Goal: Task Accomplishment & Management: Use online tool/utility

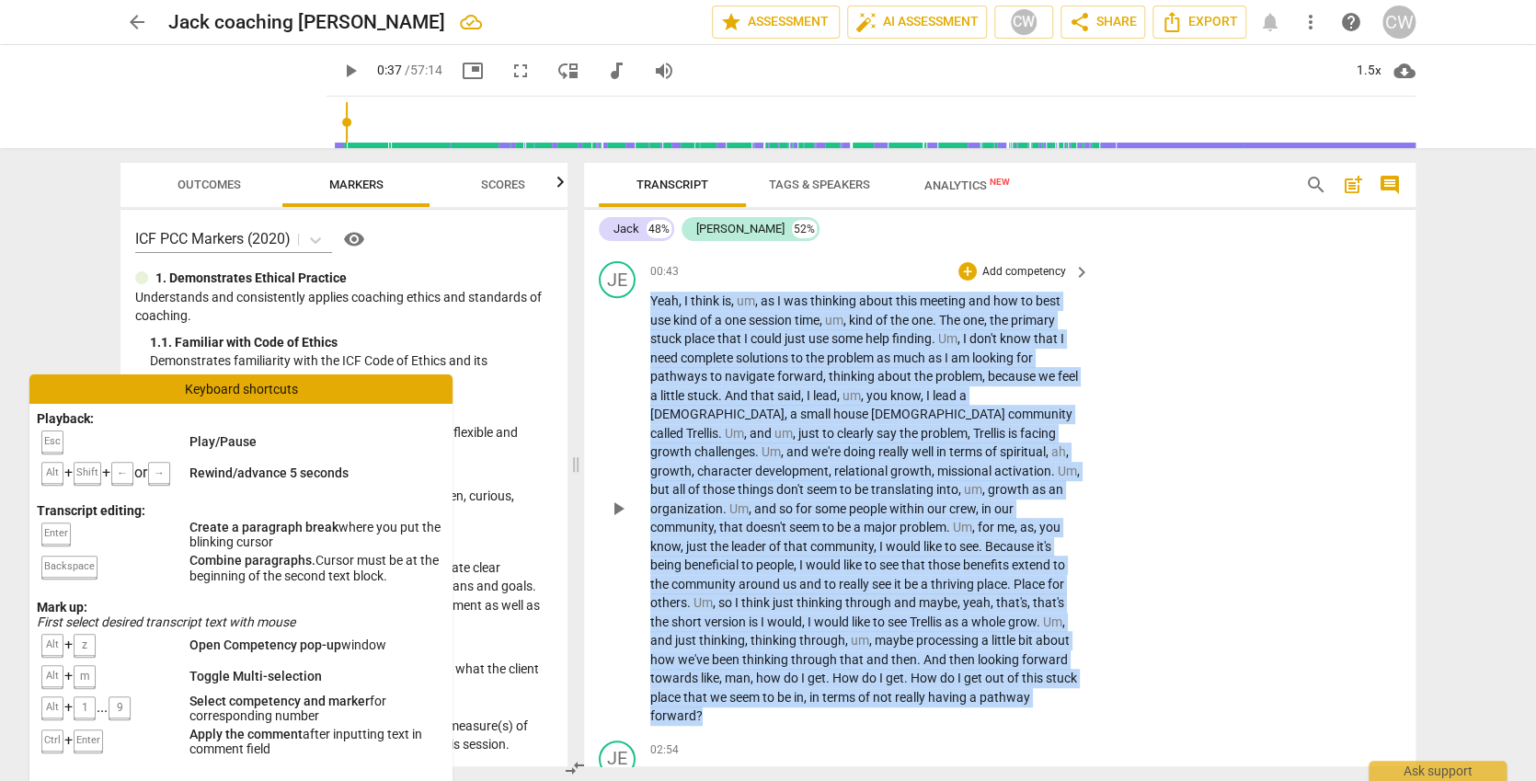
scroll to position [3751, 0]
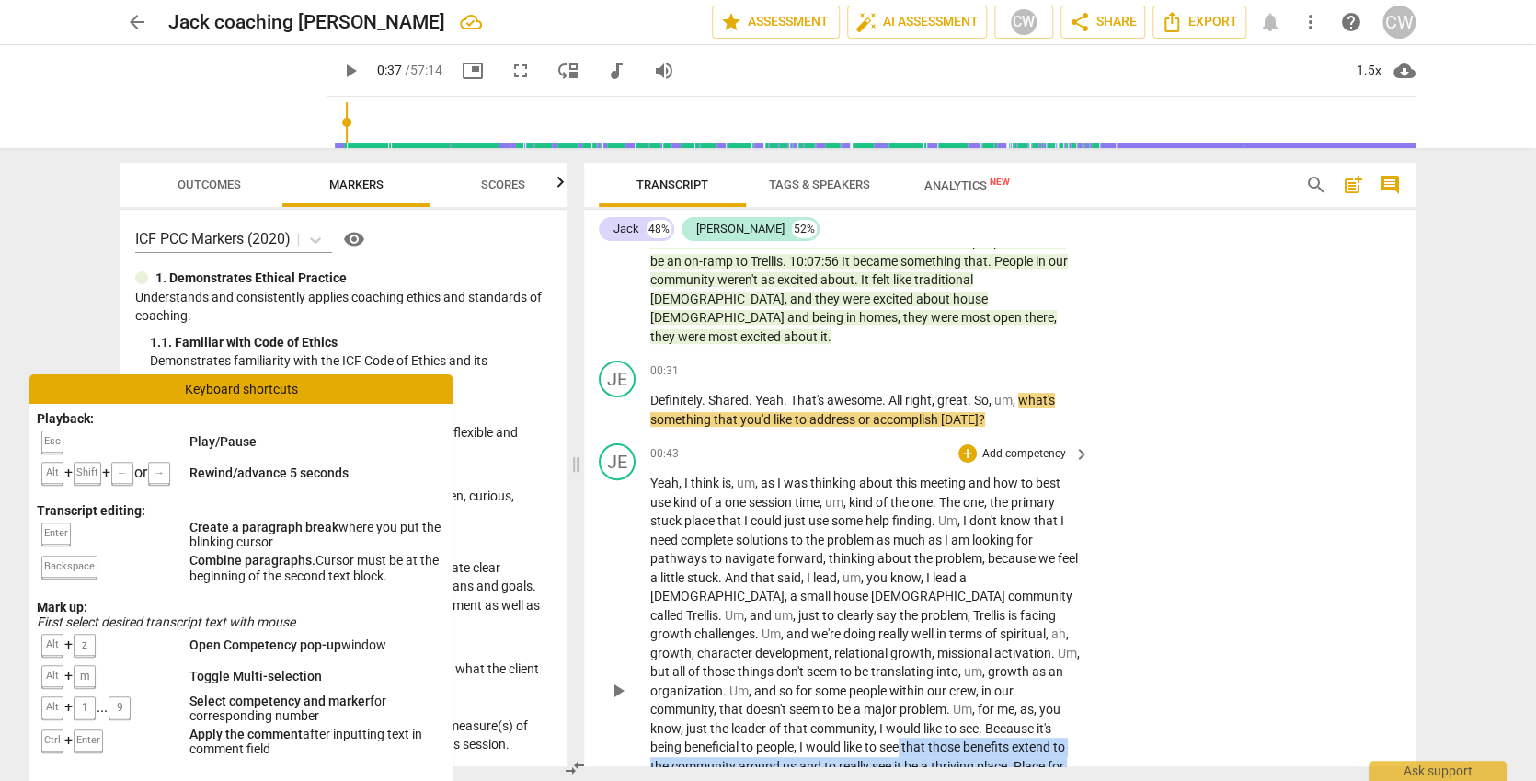
drag, startPoint x: 918, startPoint y: 447, endPoint x: 670, endPoint y: 532, distance: 262.3
click at [670, 532] on p "Yeah , I think is , um , as I was thinking about this meeting and how to best u…" at bounding box center [865, 691] width 430 height 434
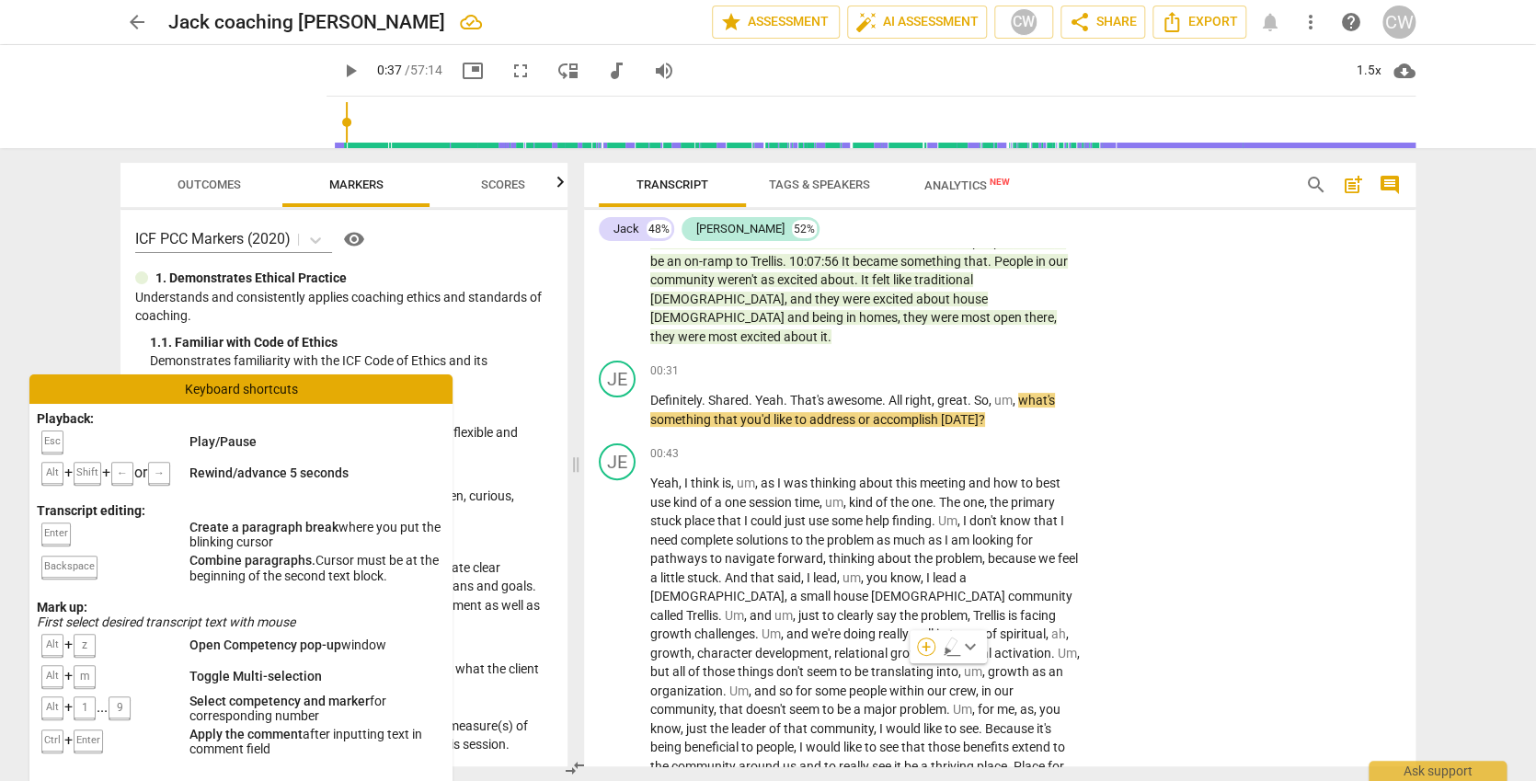
click at [926, 644] on div "+" at bounding box center [926, 646] width 18 height 18
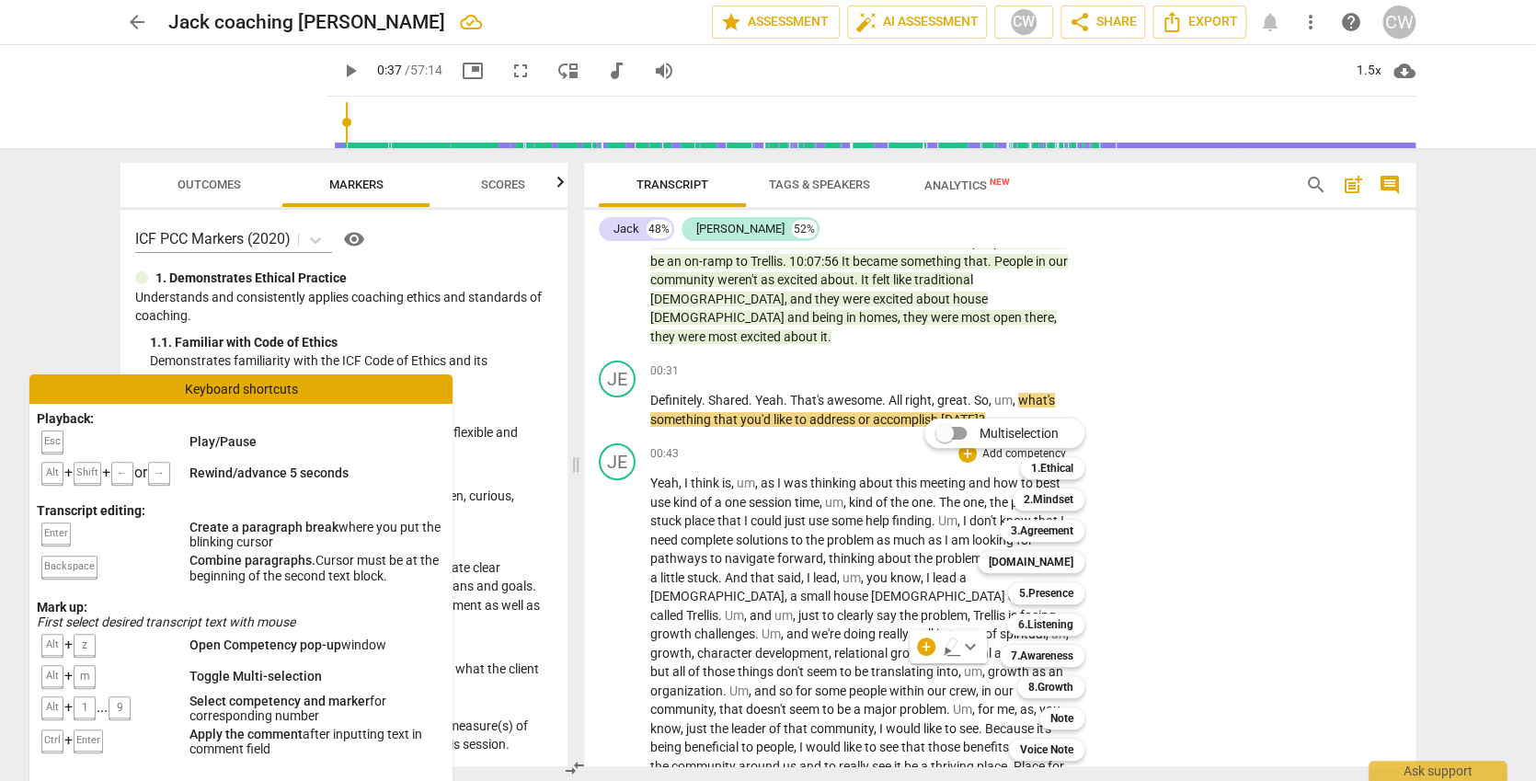
click at [926, 638] on div "Multiselection m 1.Ethical 1 2.Mindset 2 3.Agreement 3 4.Trust 4 5.Presence 5 6…" at bounding box center [1018, 589] width 202 height 351
drag, startPoint x: 1414, startPoint y: 337, endPoint x: 1403, endPoint y: 187, distance: 150.3
click at [1403, 187] on div at bounding box center [768, 390] width 1536 height 781
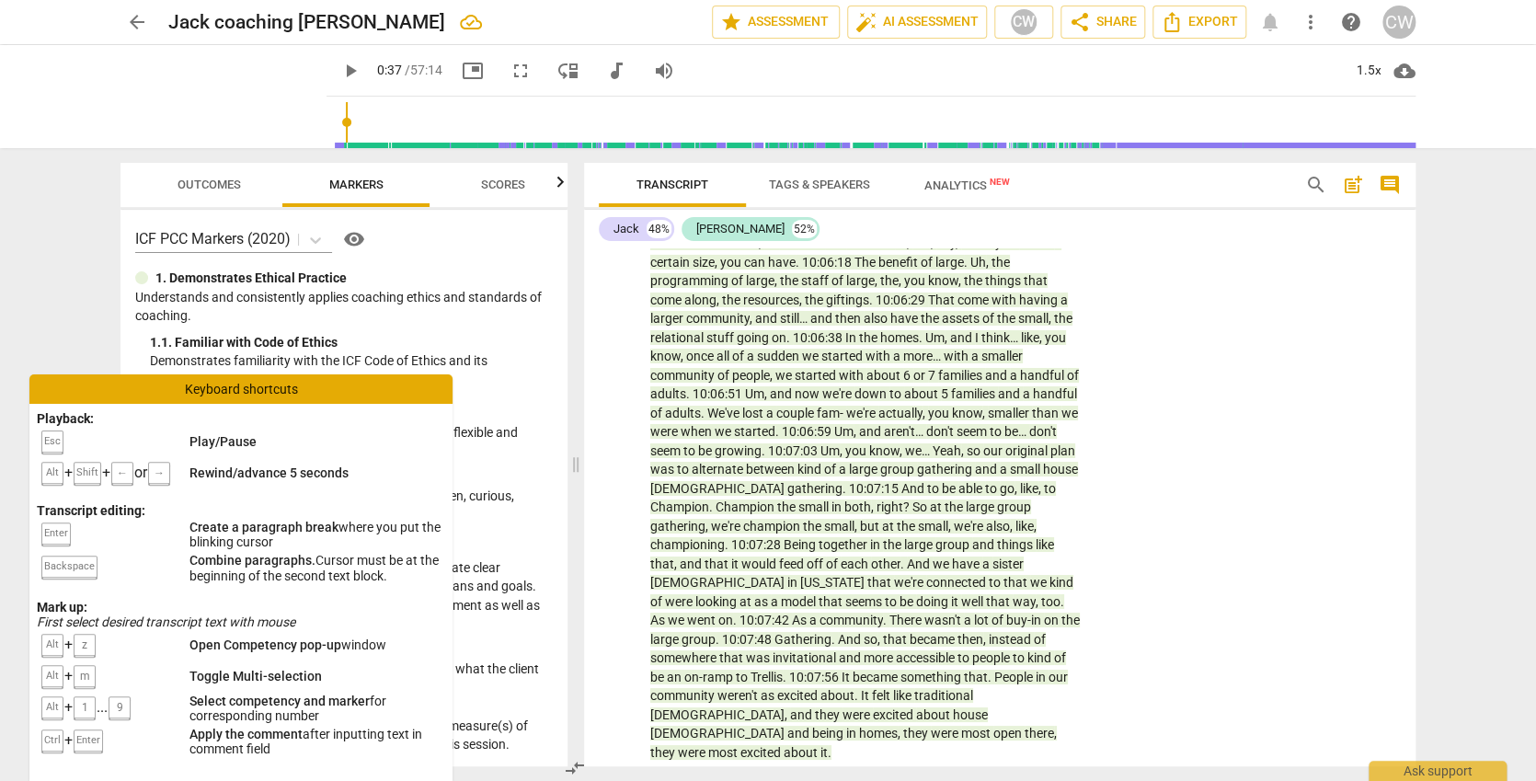
drag, startPoint x: 1408, startPoint y: 333, endPoint x: 1415, endPoint y: 195, distance: 138.1
click at [1415, 195] on div "Transcript Tags & Speakers Analytics New search post_add comment Jack 48% Jeff …" at bounding box center [999, 464] width 831 height 603
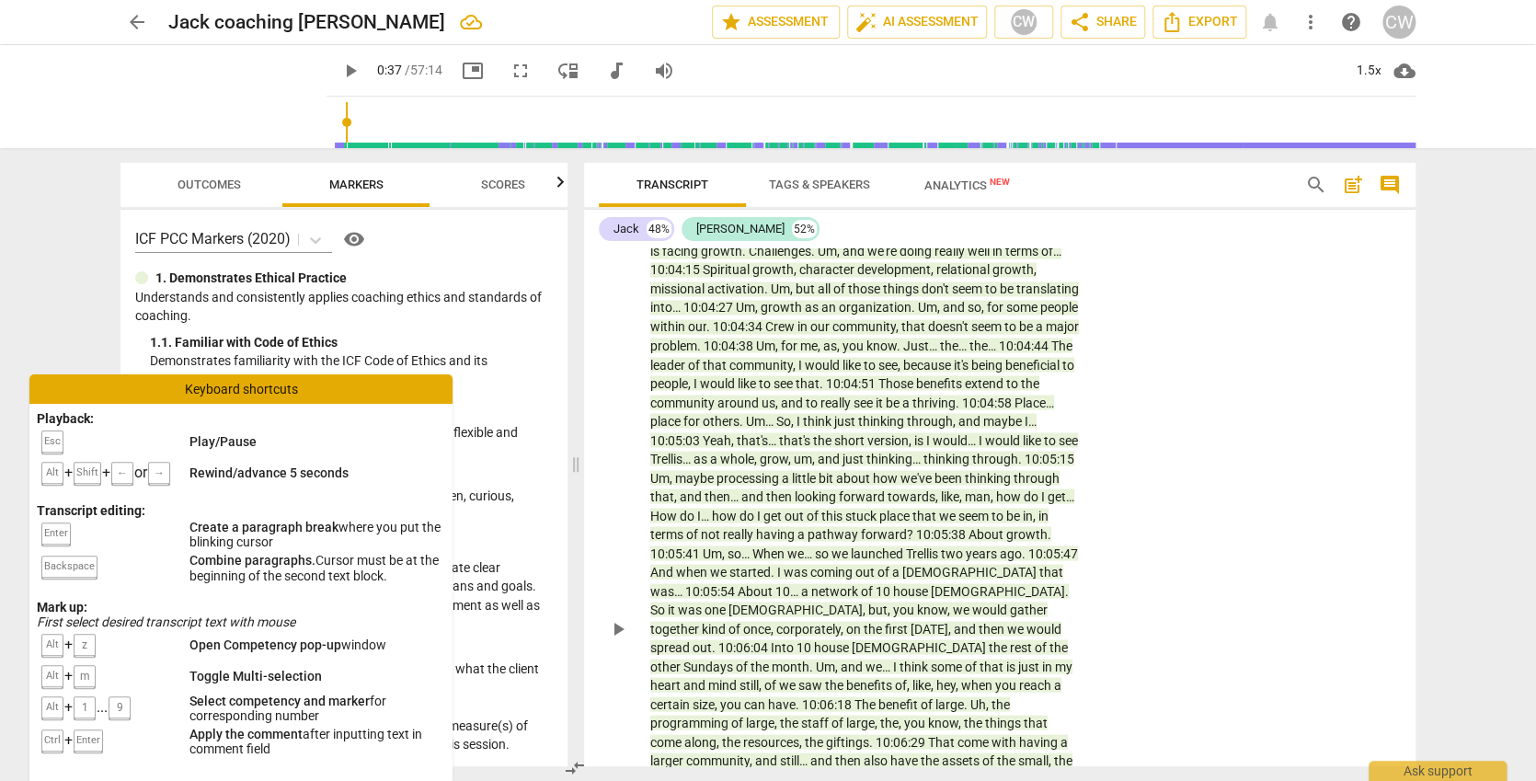
scroll to position [0, 0]
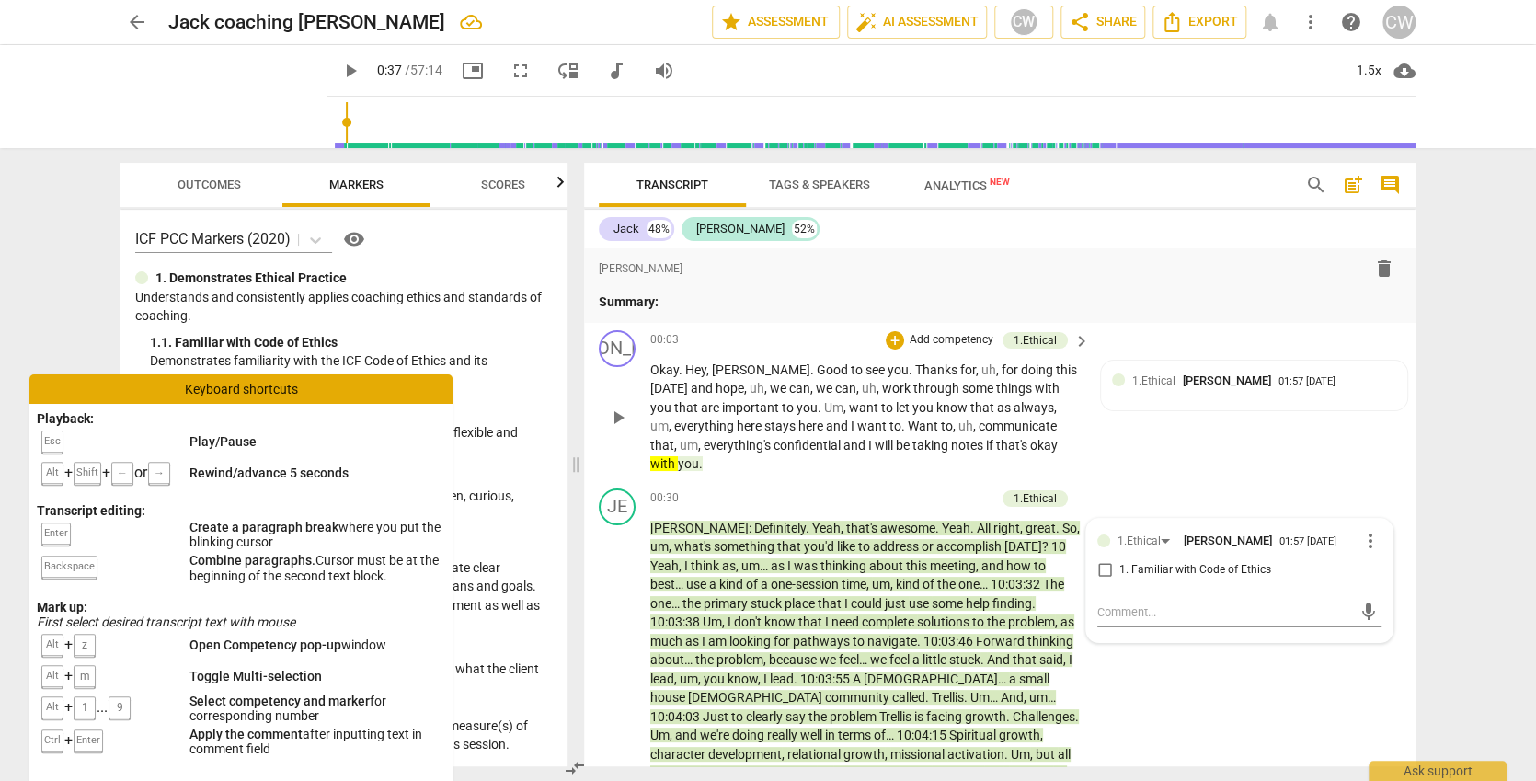
click at [1266, 424] on div "JA play_arrow pause 00:03 + Add competency 1.Ethical keyboard_arrow_right Okay …" at bounding box center [999, 402] width 831 height 158
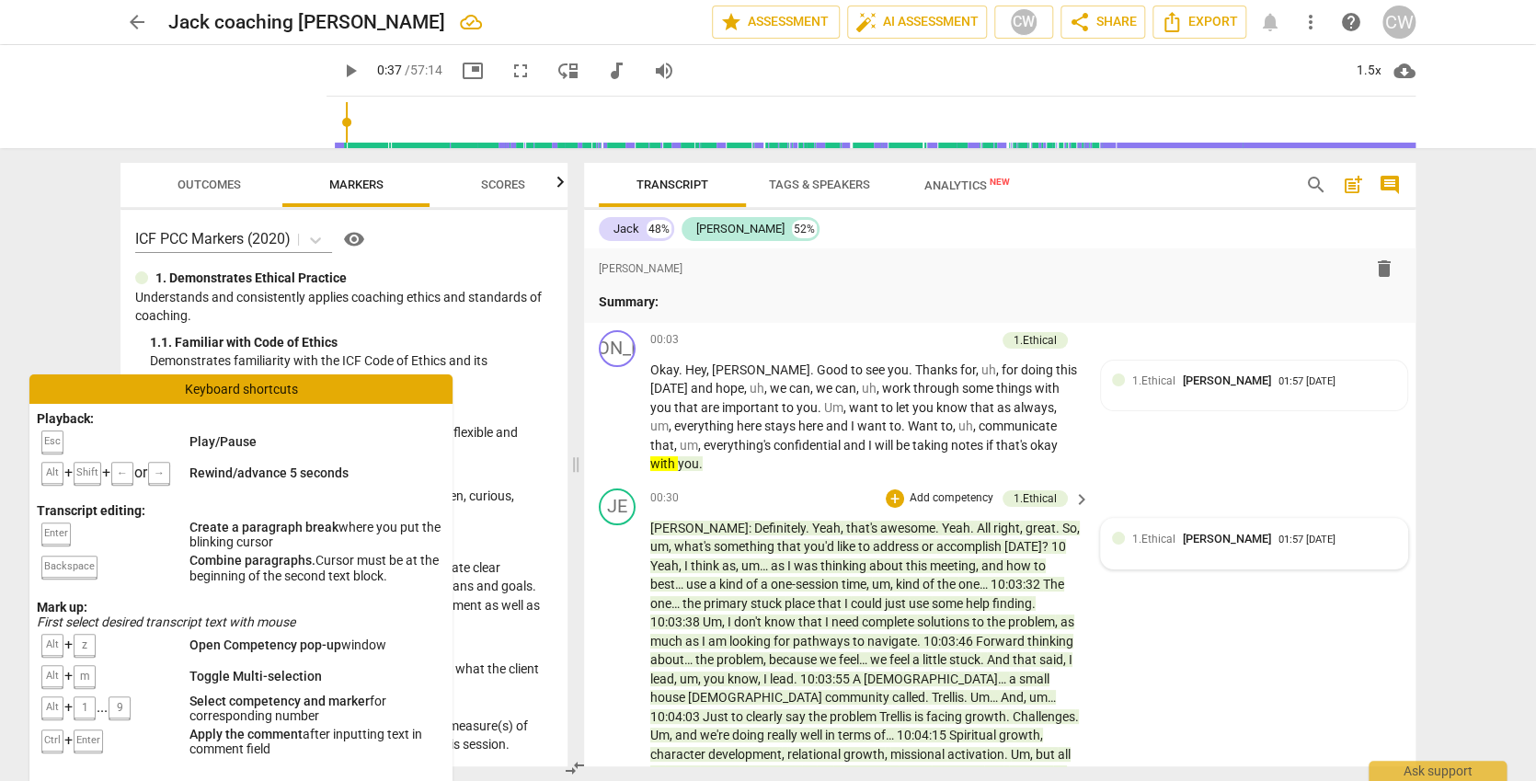
click at [1372, 530] on div "1.Ethical Christine Wethman 01:57 08-26-2025" at bounding box center [1264, 538] width 264 height 17
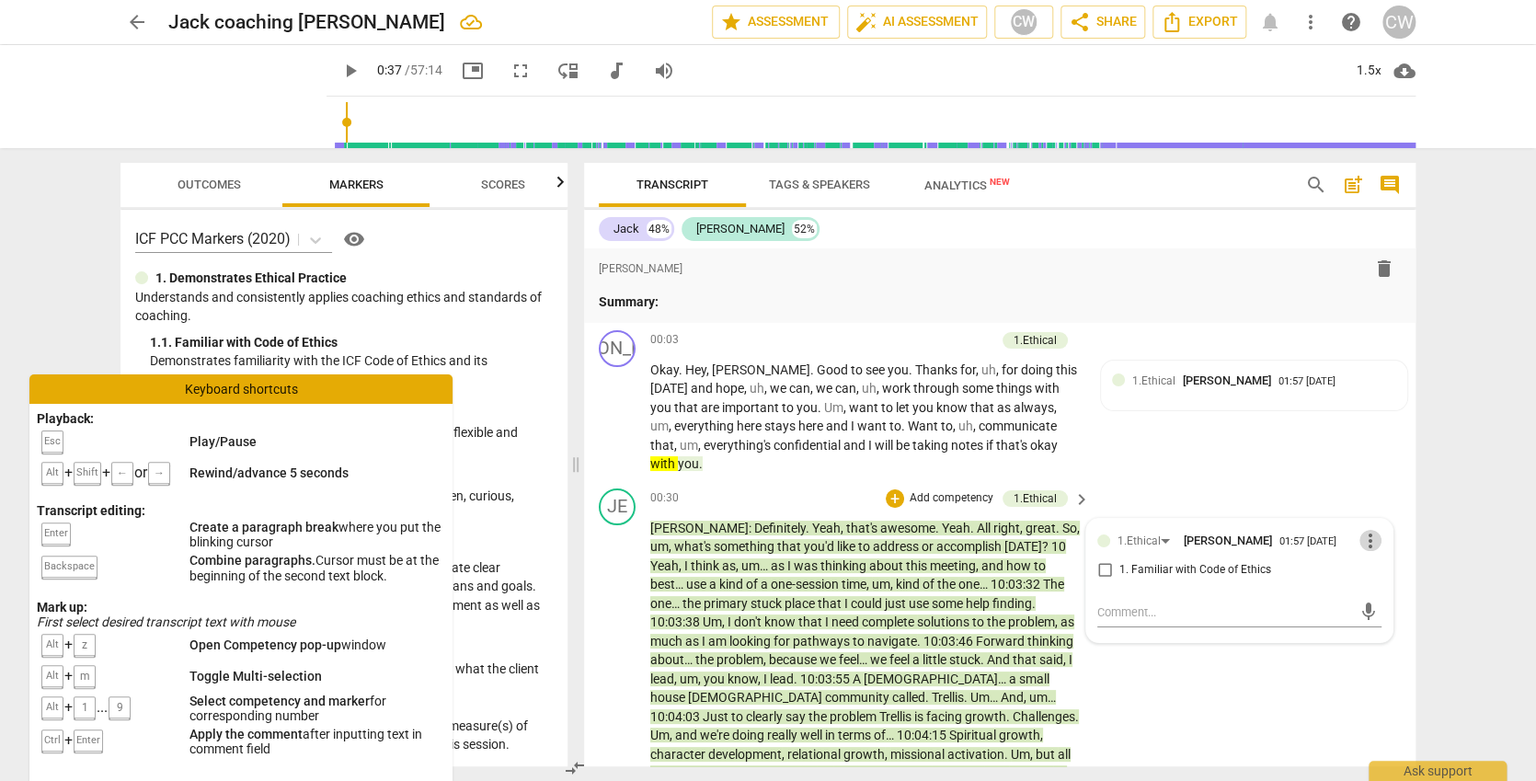
click at [1366, 530] on span "more_vert" at bounding box center [1370, 541] width 22 height 22
click at [1392, 556] on li "Delete" at bounding box center [1384, 556] width 63 height 35
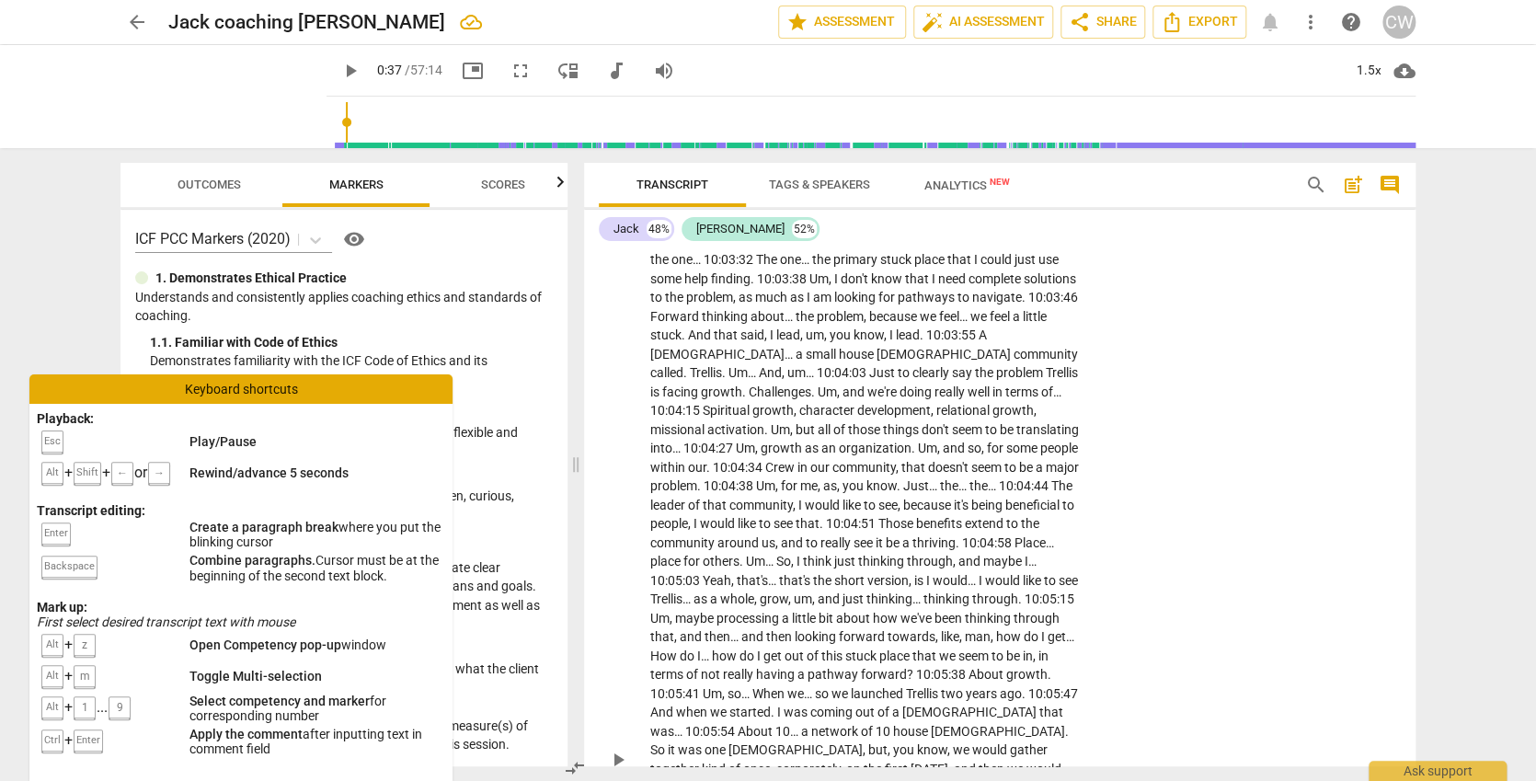
scroll to position [3542, 0]
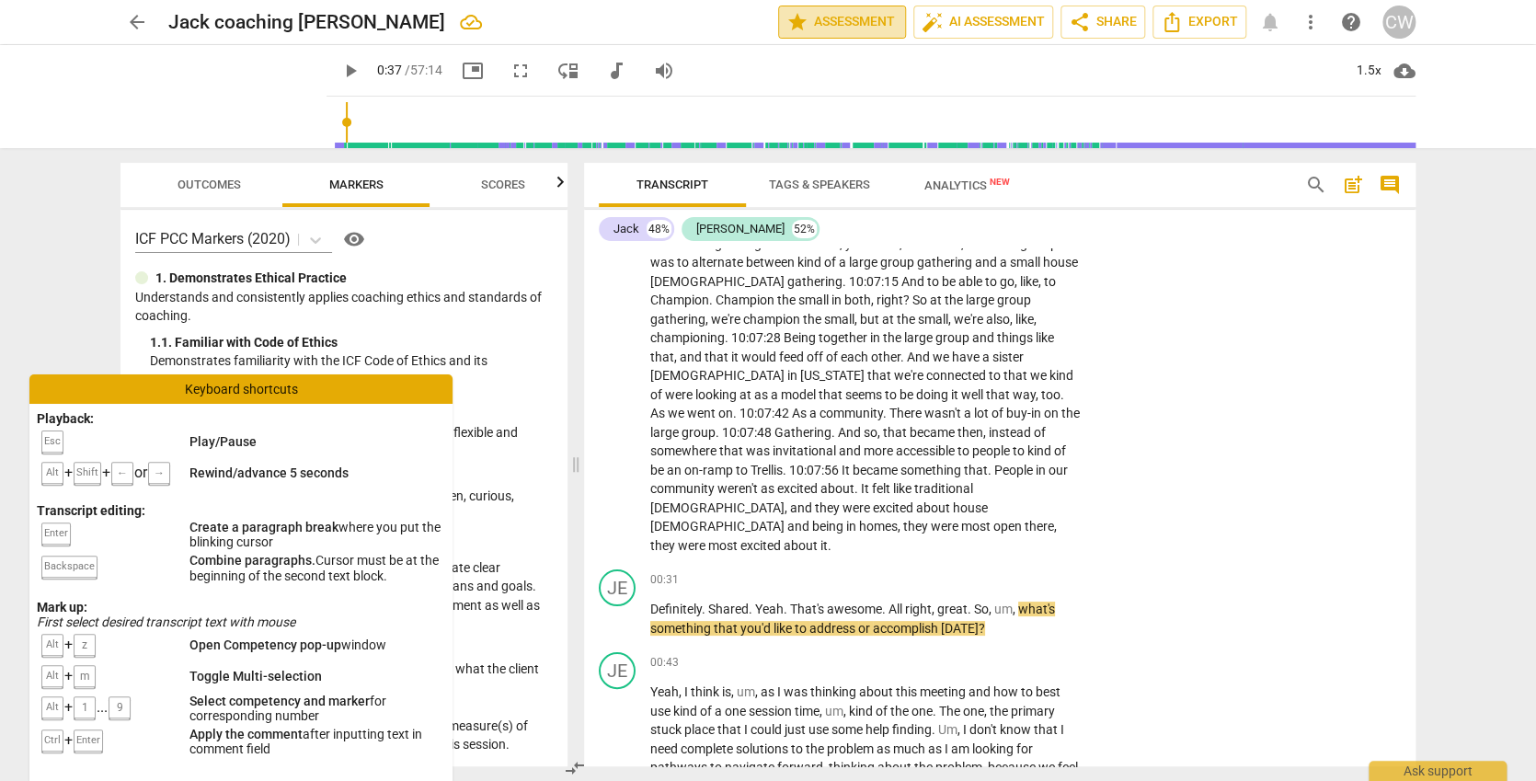
click at [870, 16] on span "star Assessment" at bounding box center [841, 22] width 111 height 22
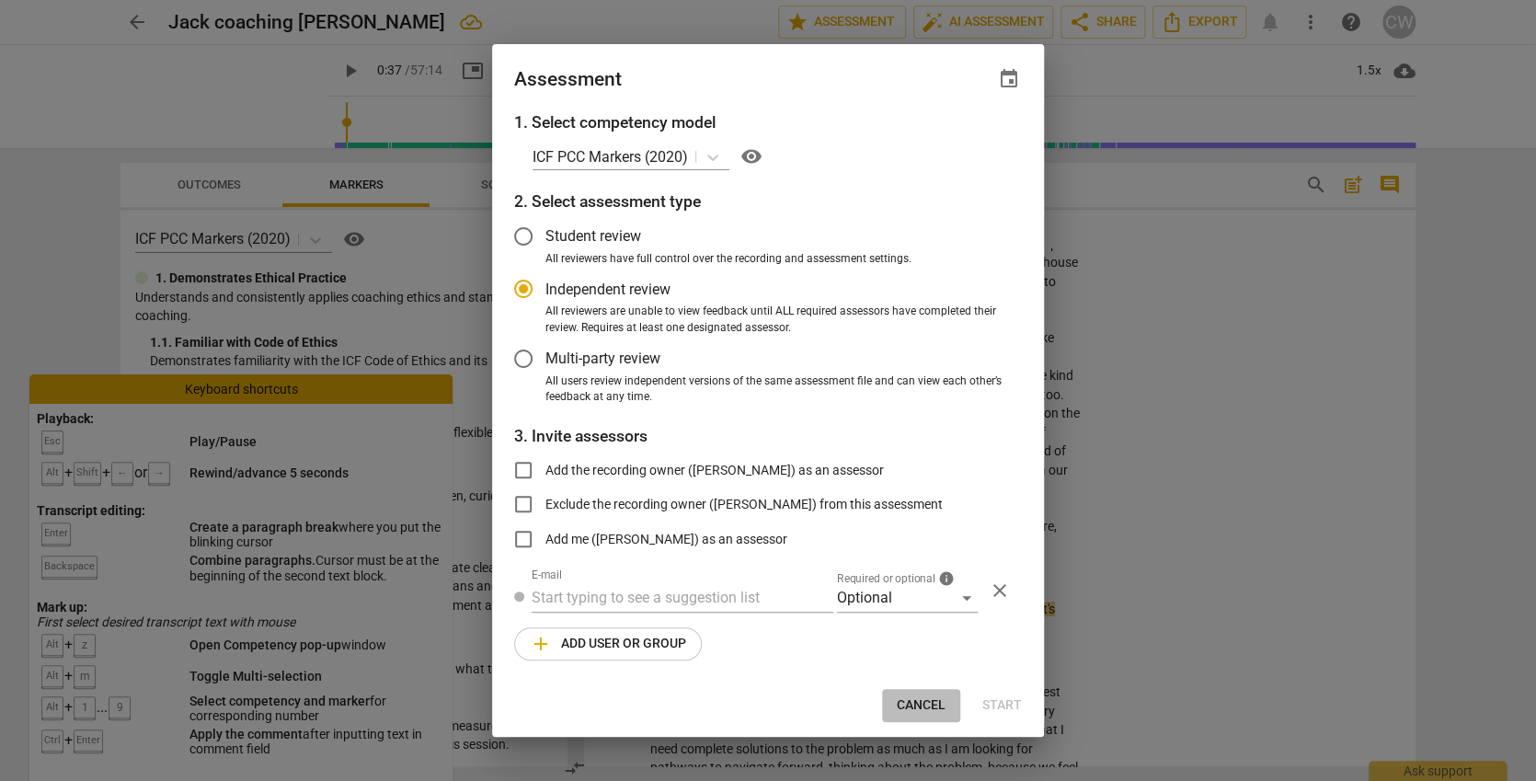
click at [945, 712] on span "Cancel" at bounding box center [921, 705] width 49 height 18
radio input "false"
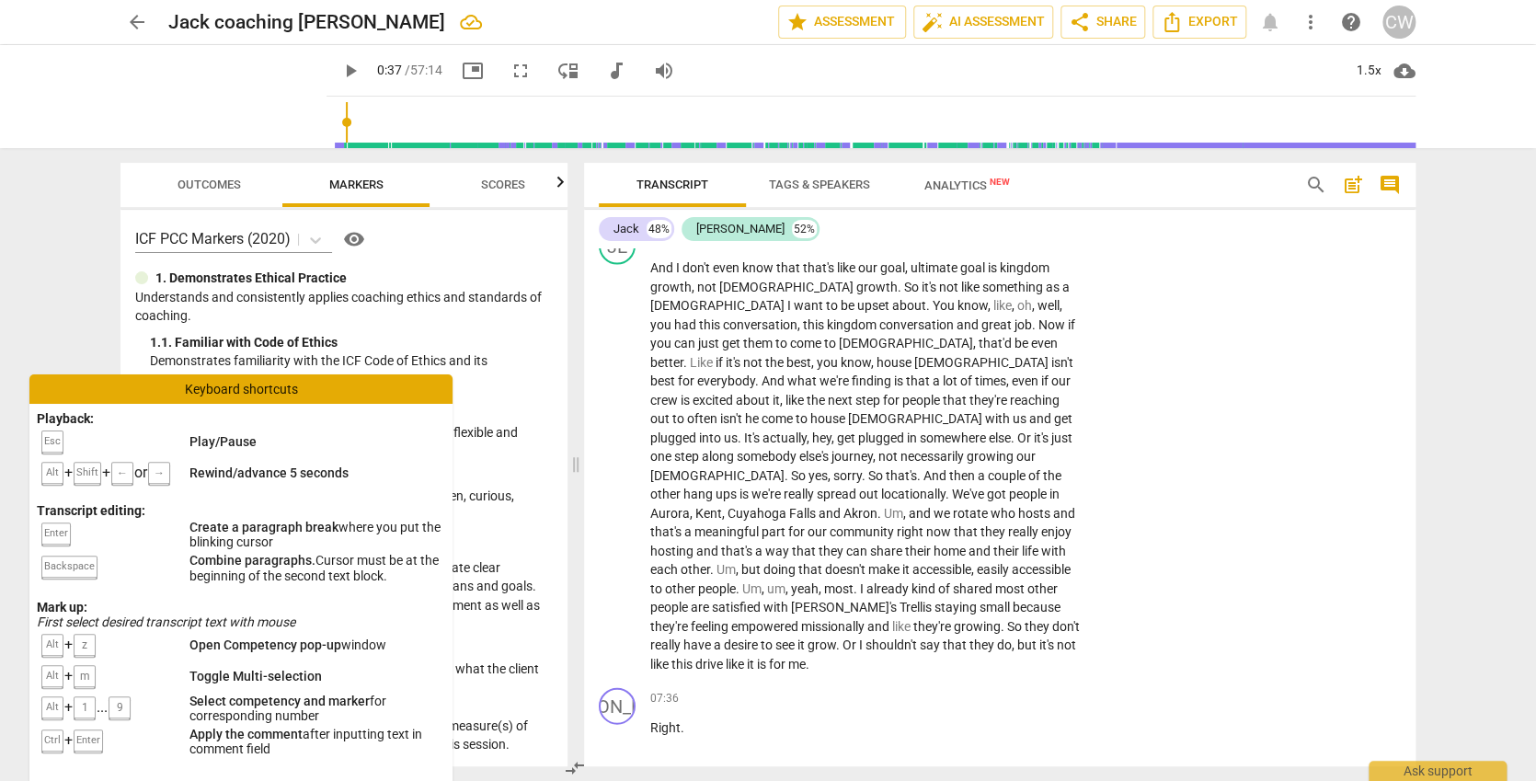
scroll to position [5633, 0]
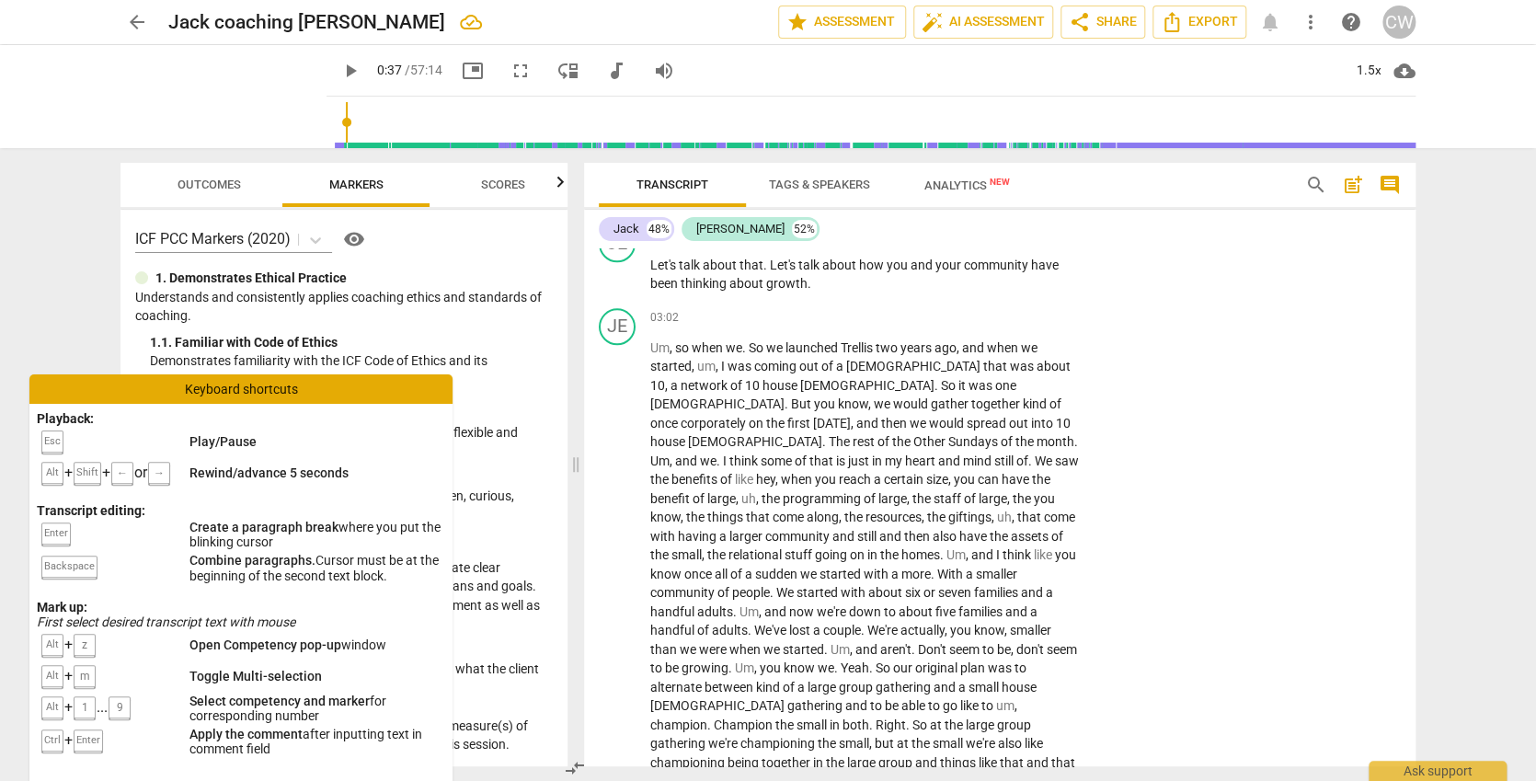
drag, startPoint x: 750, startPoint y: 547, endPoint x: 100, endPoint y: 157, distance: 758.2
click at [100, 157] on div "arrow_back Jack coaching Jeff edit star Assessment auto_fix_high AI Assessment …" at bounding box center [768, 390] width 1536 height 781
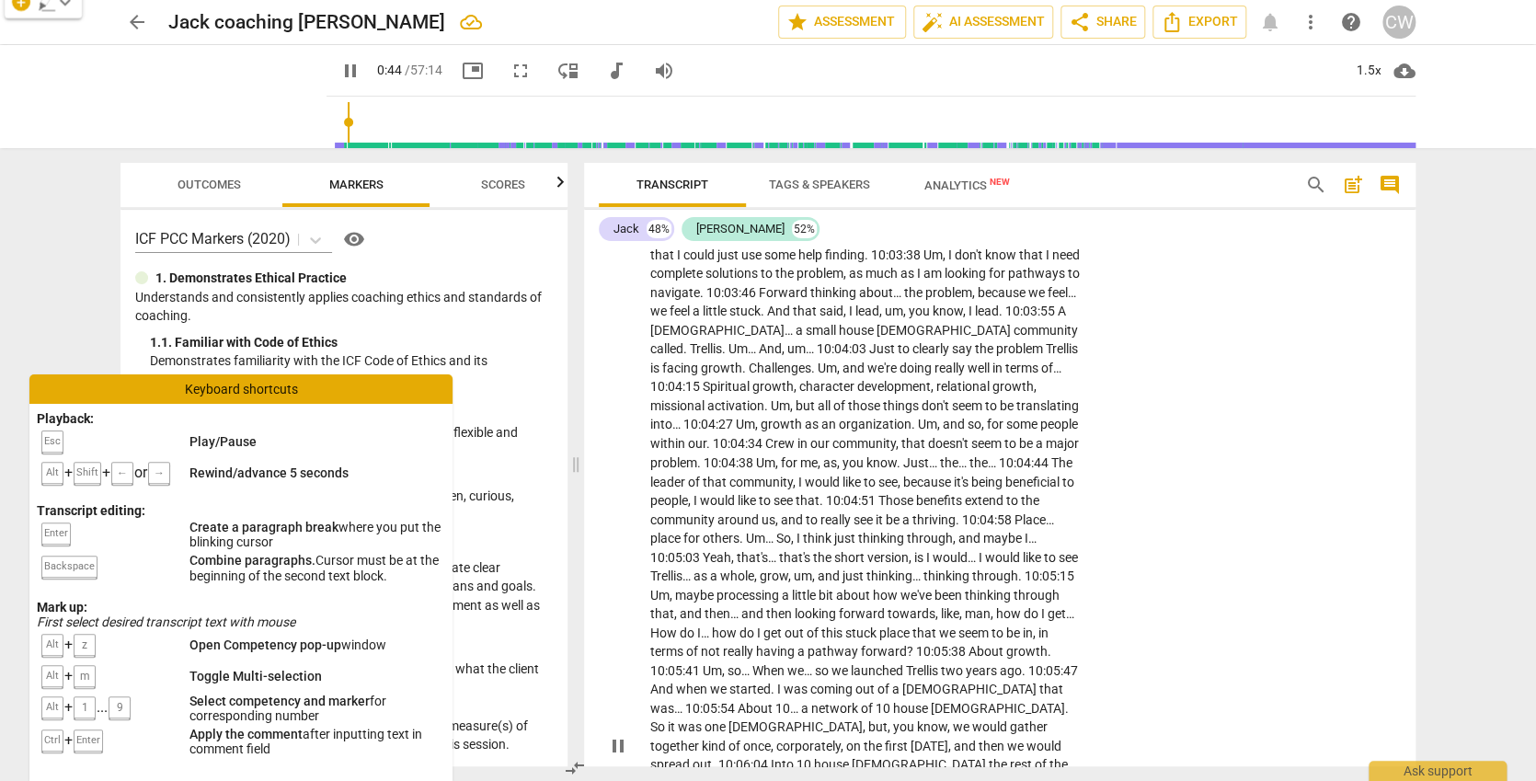
scroll to position [0, 0]
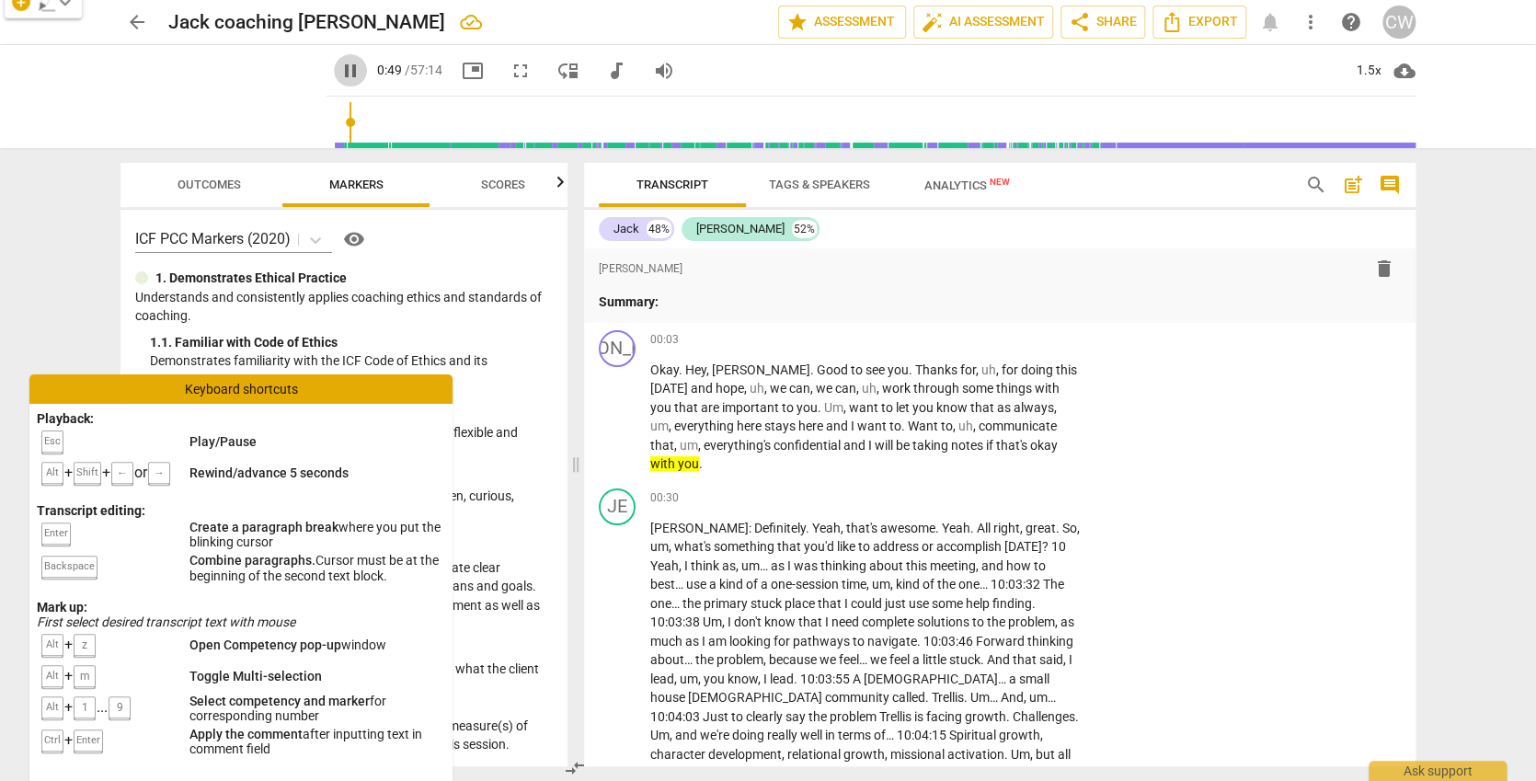
click at [339, 66] on span "pause" at bounding box center [350, 71] width 22 height 22
type input "50"
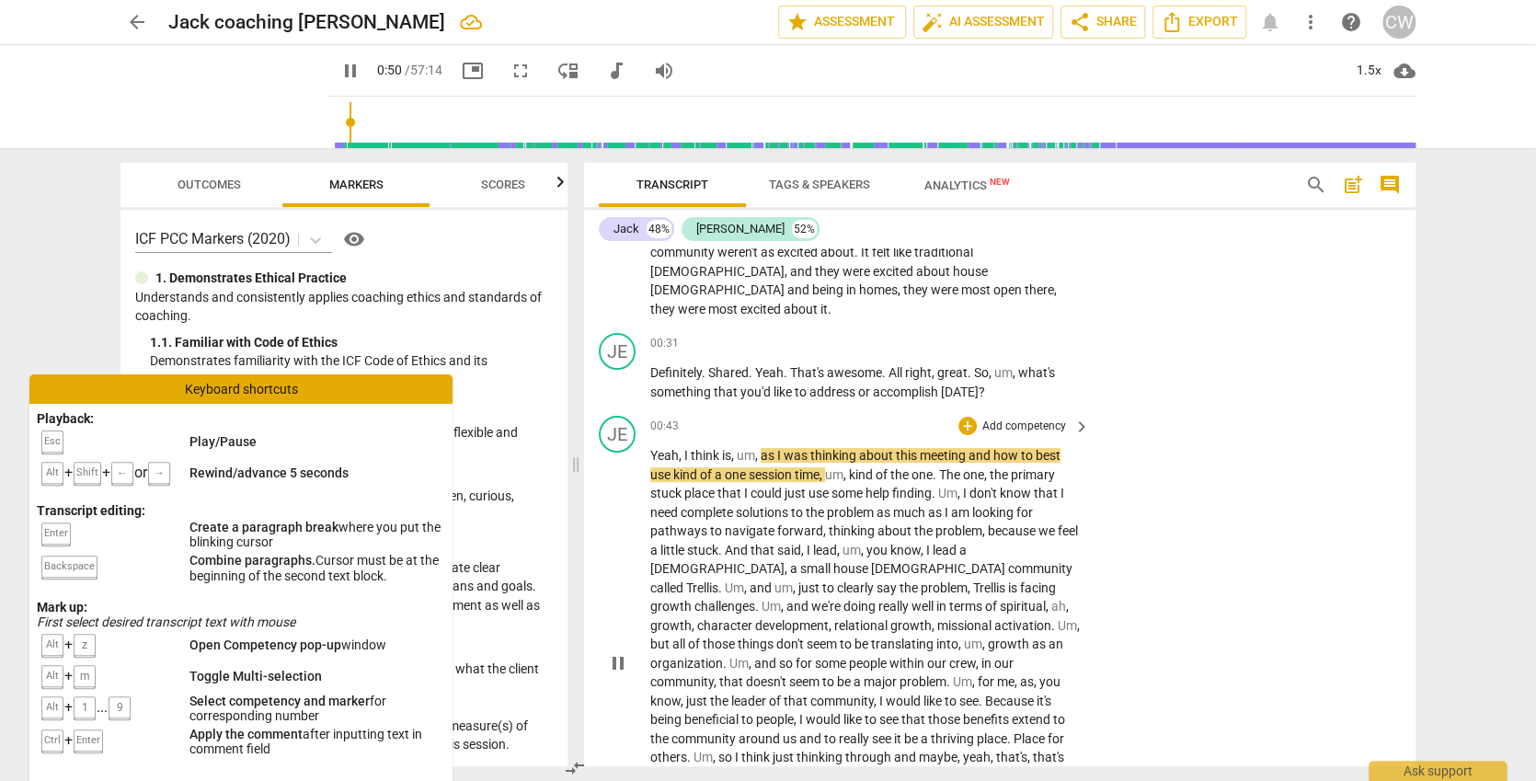
type input "50"
drag, startPoint x: 911, startPoint y: 631, endPoint x: 895, endPoint y: 605, distance: 30.1
click at [881, 599] on p "Yeah , I think is , um , as I was thinking about this meeting and how to best u…" at bounding box center [865, 663] width 430 height 434
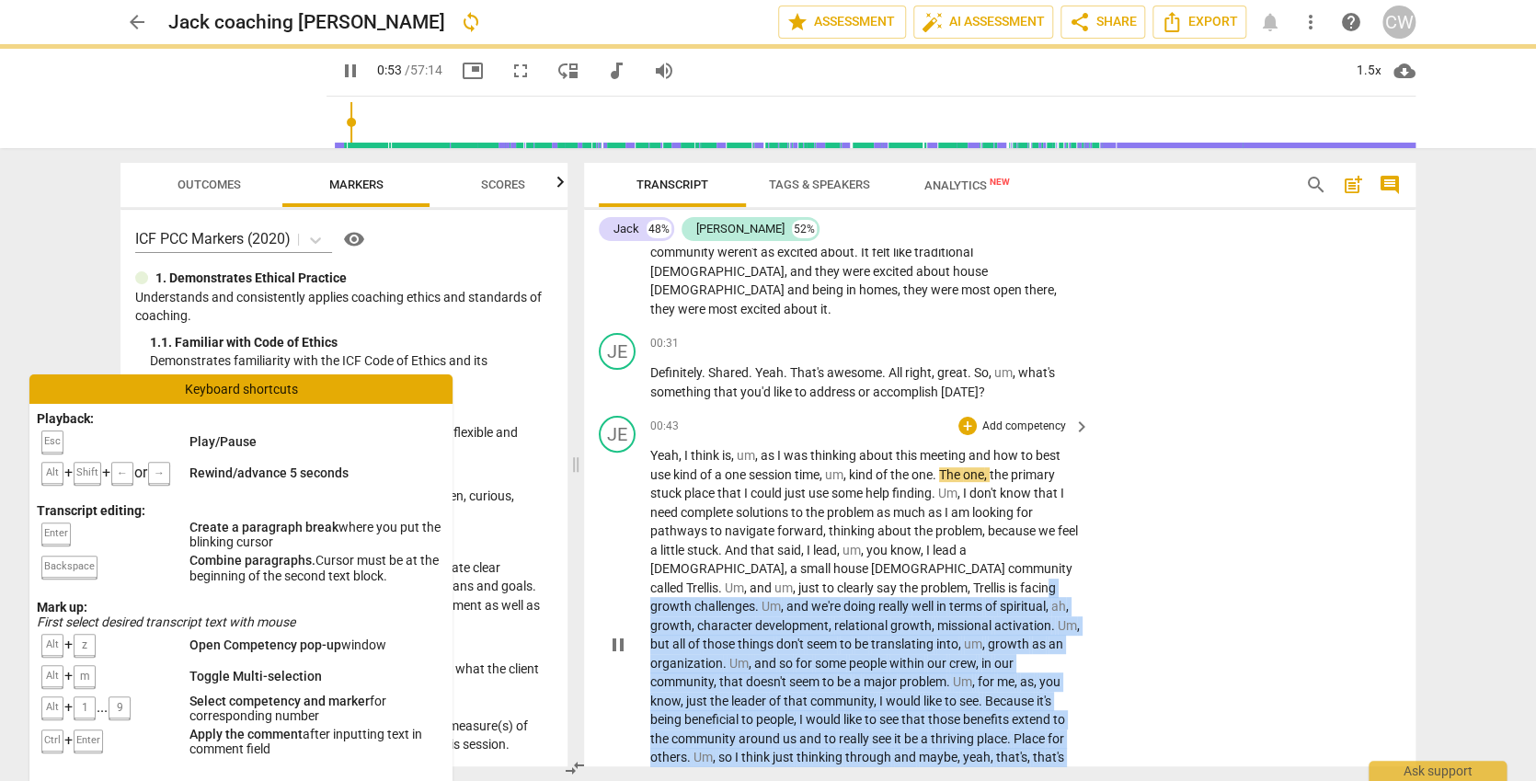
drag, startPoint x: 962, startPoint y: 630, endPoint x: 781, endPoint y: 395, distance: 297.1
click at [781, 446] on p "Yeah , I think is , um , as I was thinking about this meeting and how to best u…" at bounding box center [865, 644] width 430 height 396
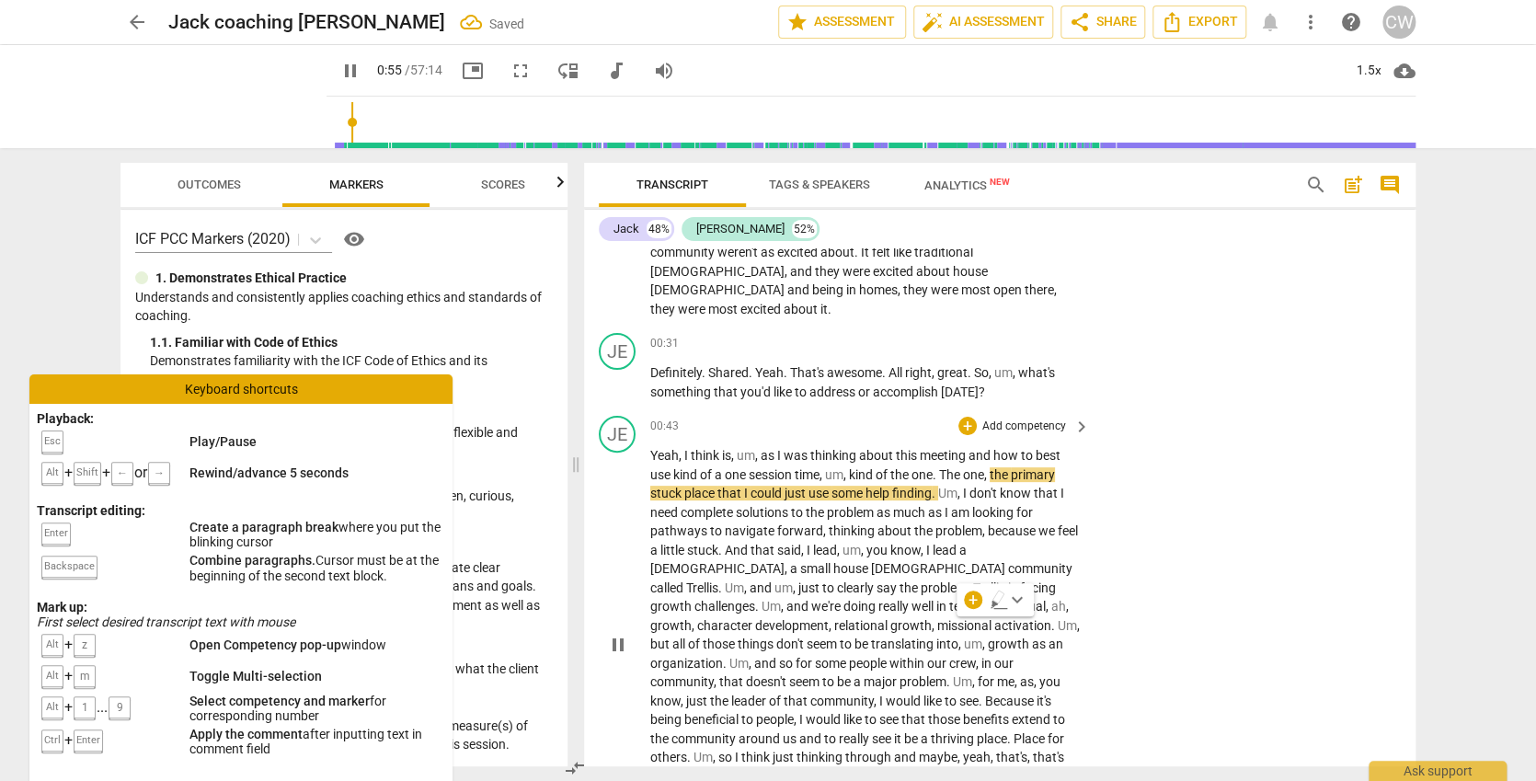
click at [1161, 481] on div "JE play_arrow pause 00:43 + Add competency keyboard_arrow_right Yeah , I think …" at bounding box center [999, 628] width 831 height 441
click at [334, 64] on span "pause" at bounding box center [350, 71] width 33 height 22
type input "58"
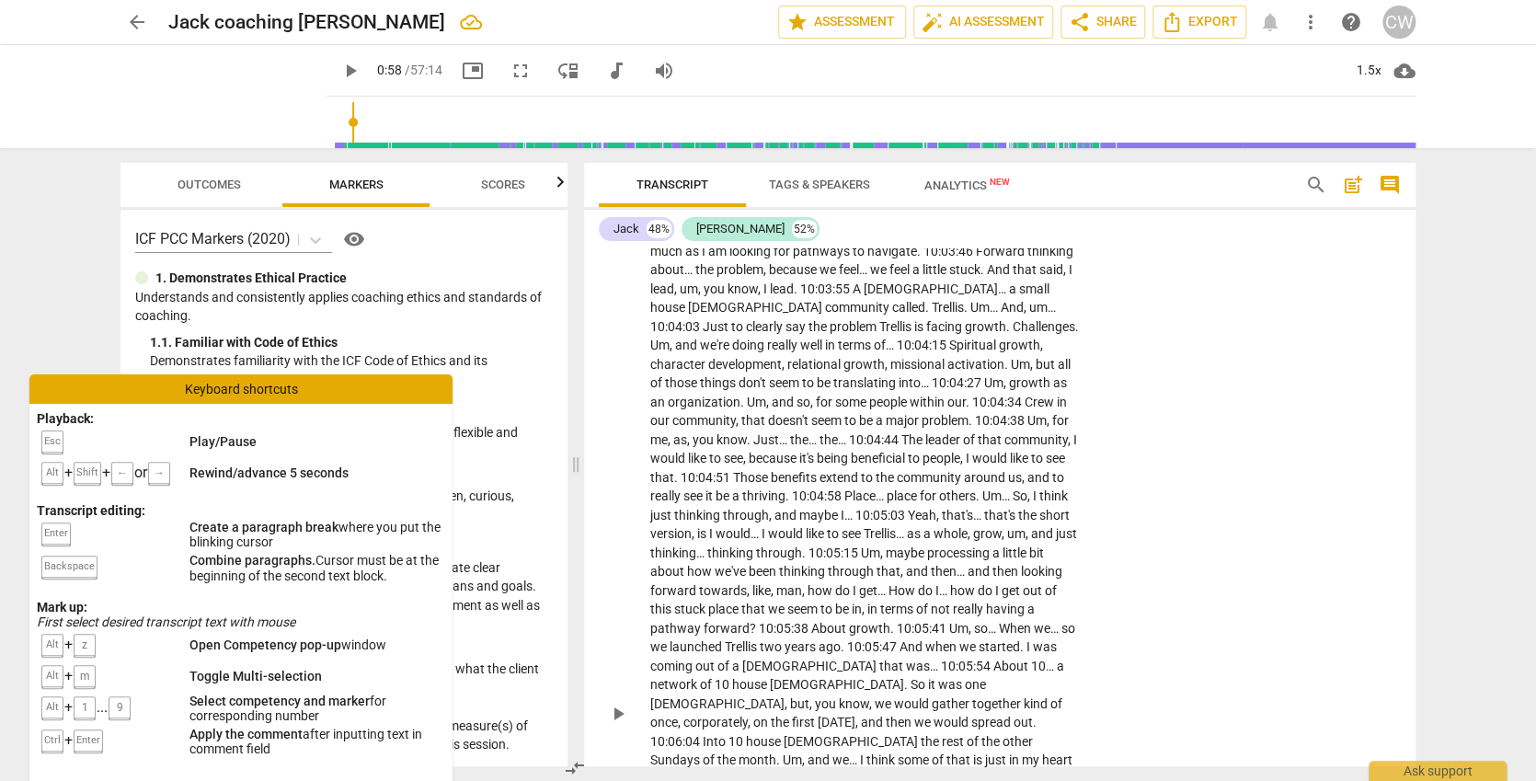
scroll to position [0, 0]
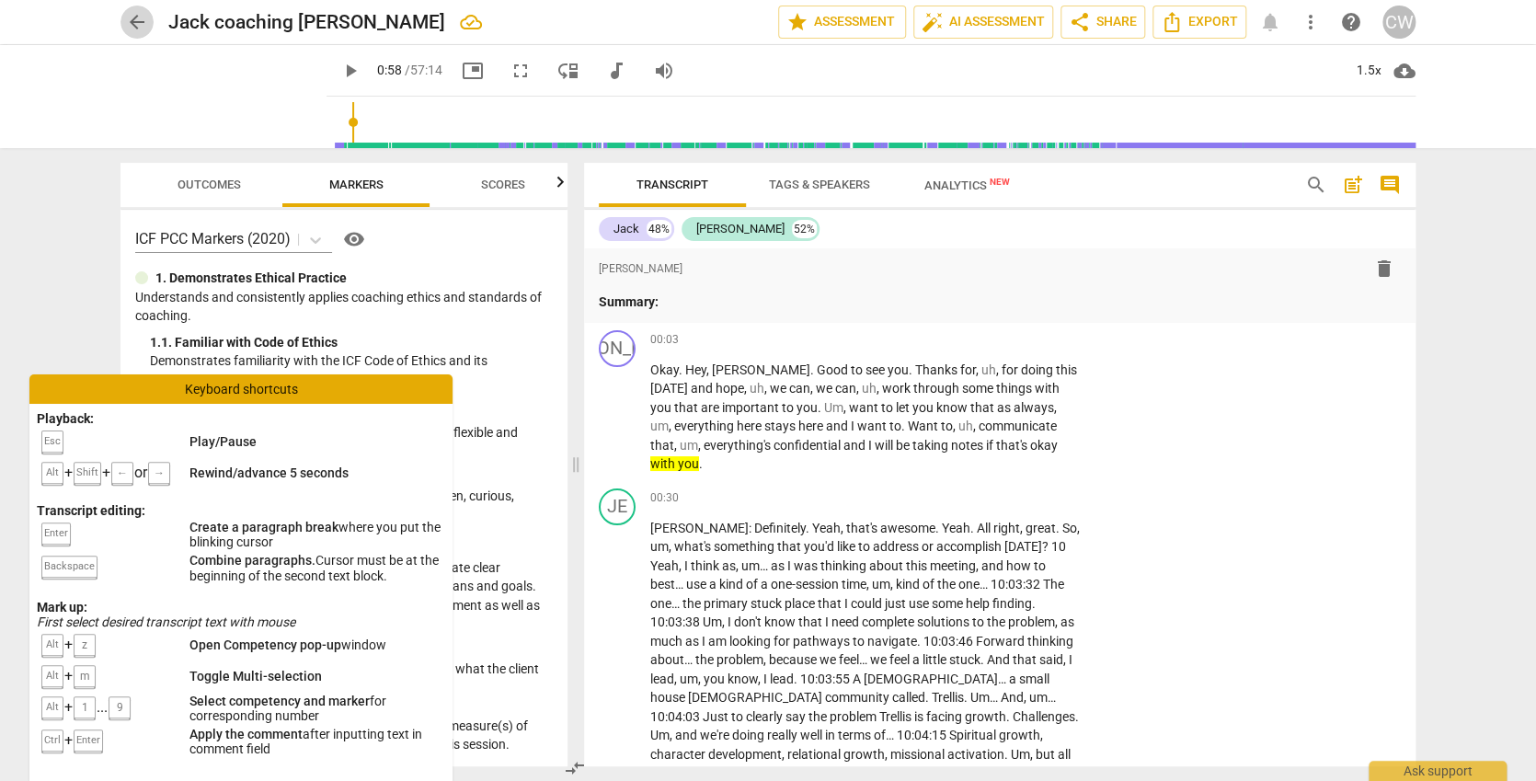
click at [132, 15] on span "arrow_back" at bounding box center [137, 22] width 22 height 22
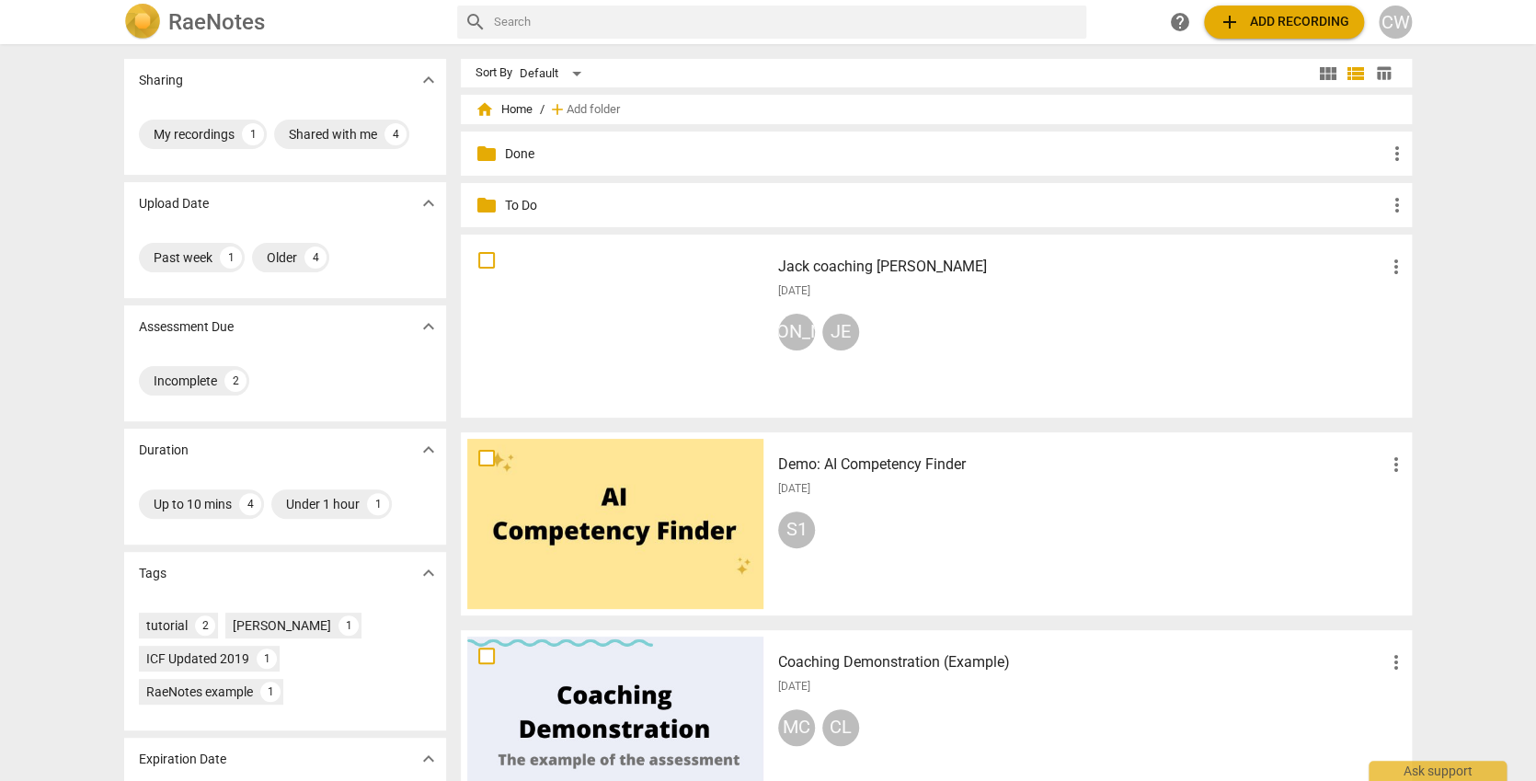
click at [1078, 283] on div "[DATE]" at bounding box center [1092, 291] width 629 height 16
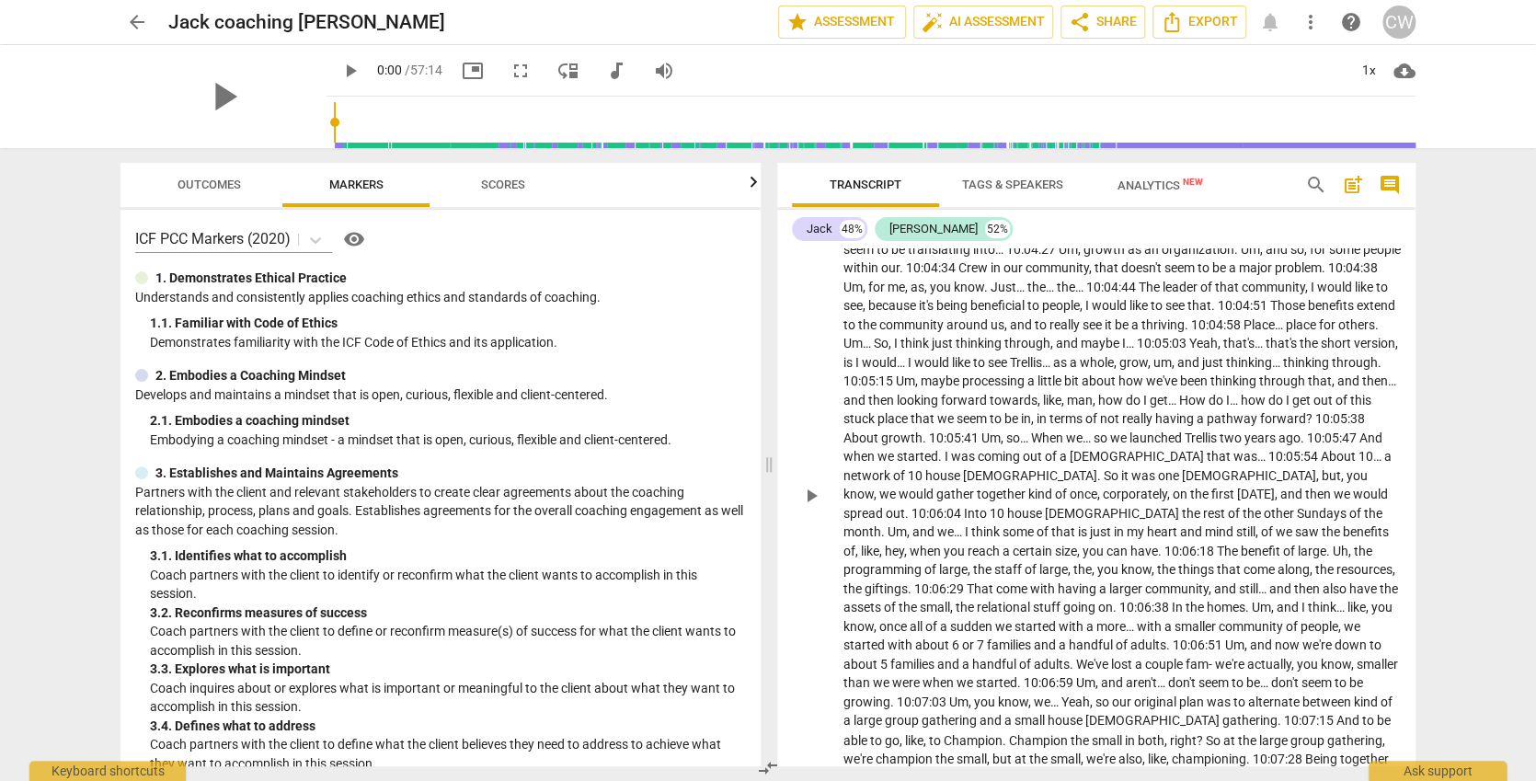
scroll to position [1511, 0]
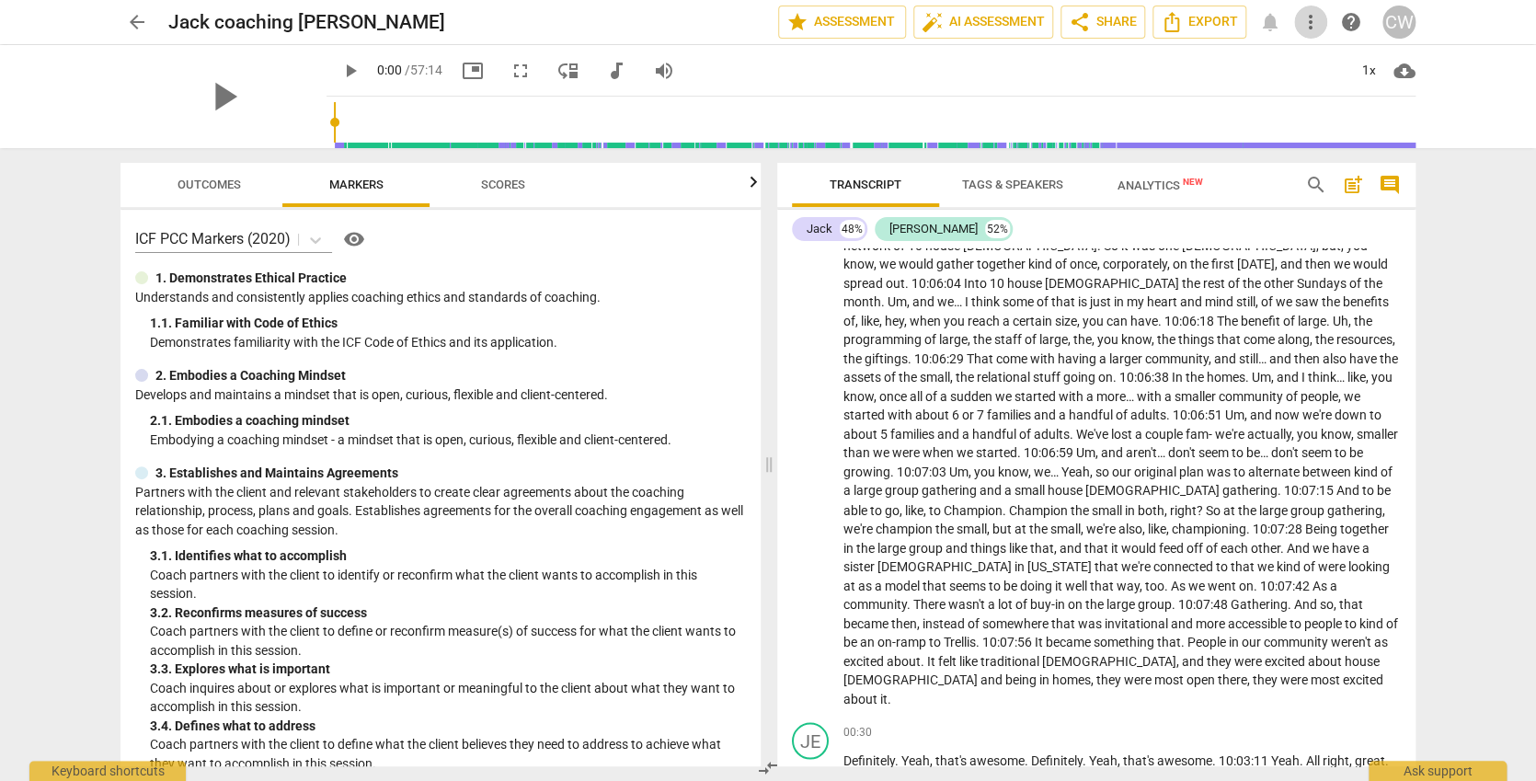
click at [1301, 15] on span "more_vert" at bounding box center [1311, 22] width 22 height 22
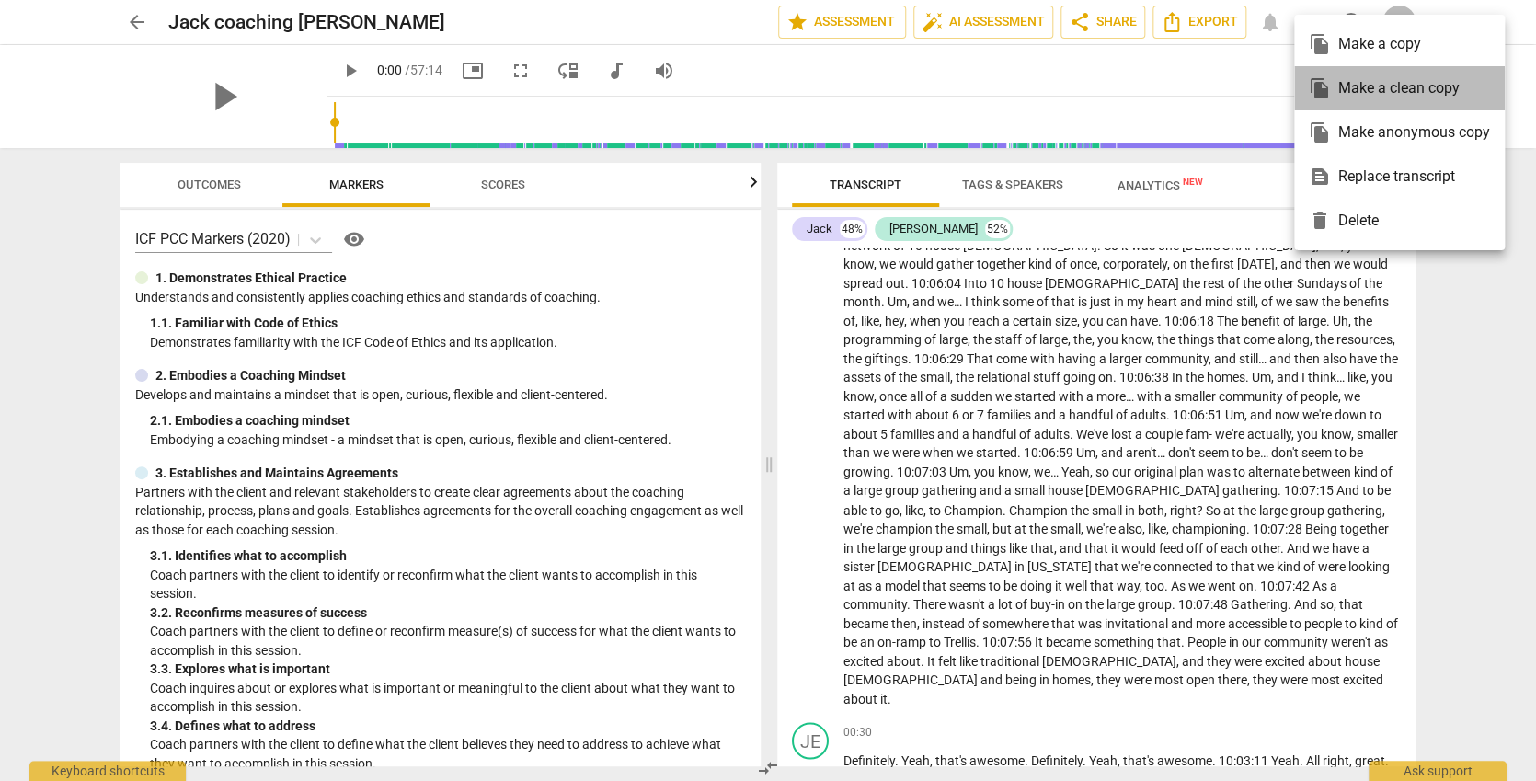
click at [1340, 92] on div "file_copy Make a clean copy" at bounding box center [1399, 88] width 181 height 44
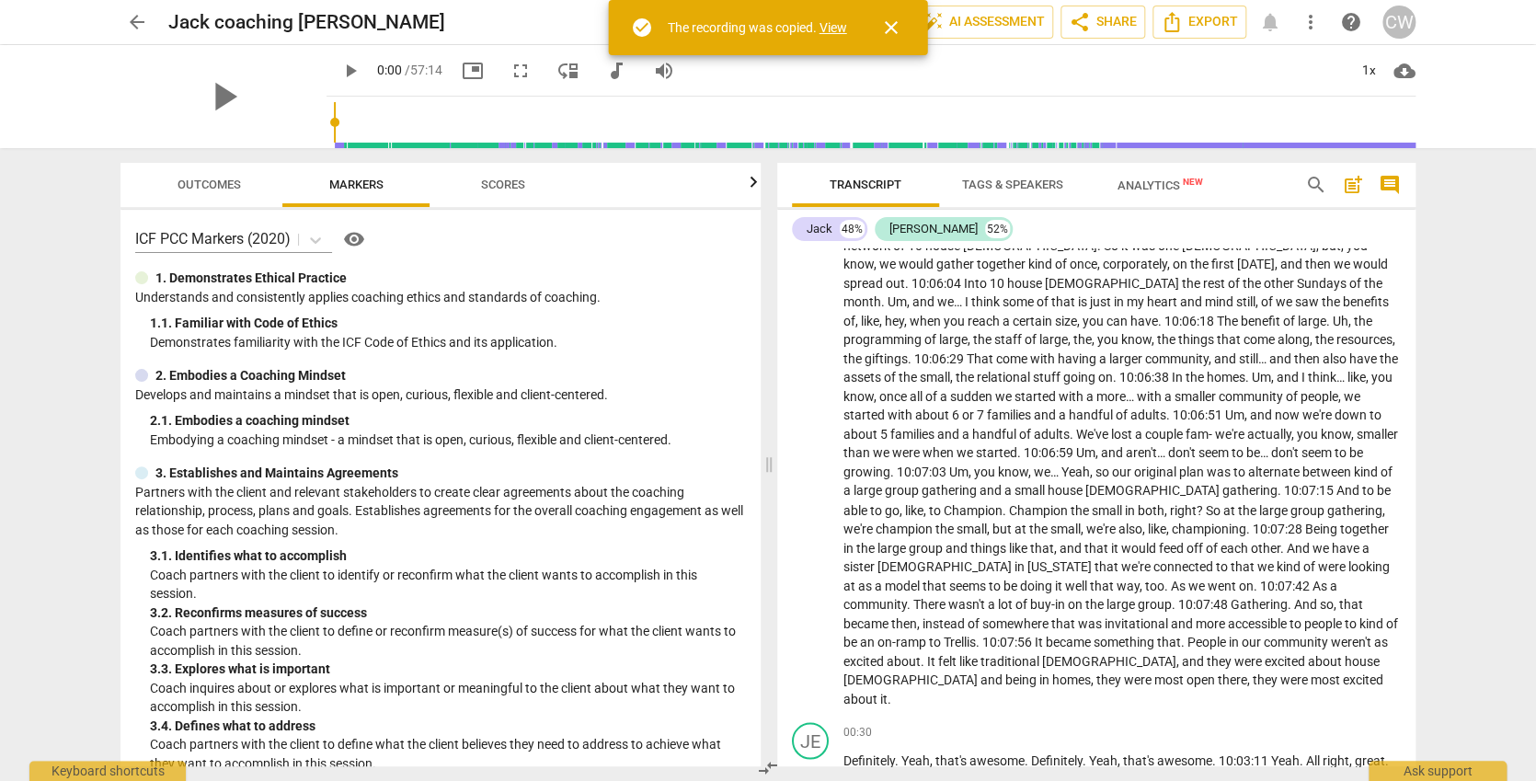
click at [837, 24] on link "View" at bounding box center [833, 27] width 28 height 15
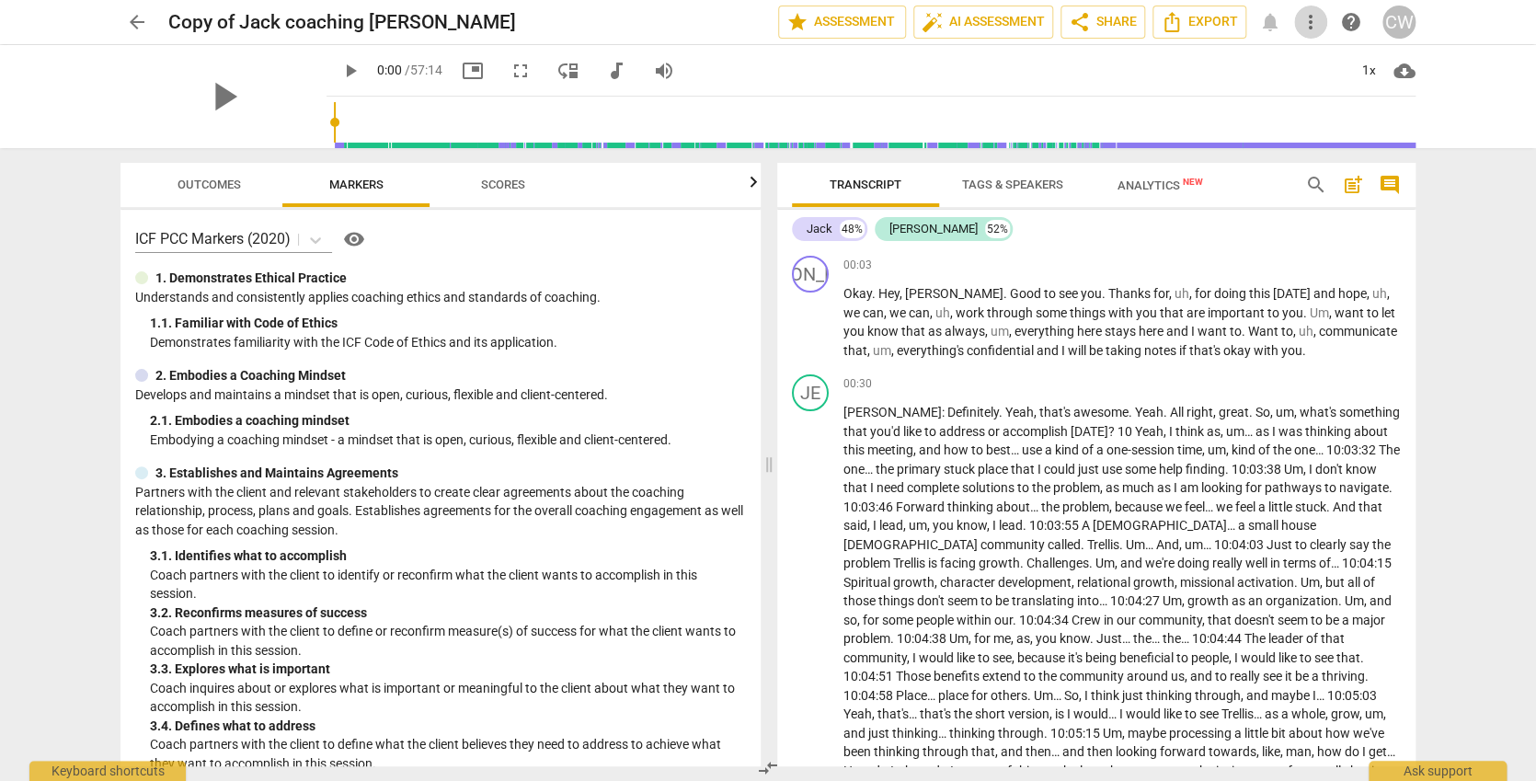
click at [1313, 26] on span "more_vert" at bounding box center [1311, 22] width 22 height 22
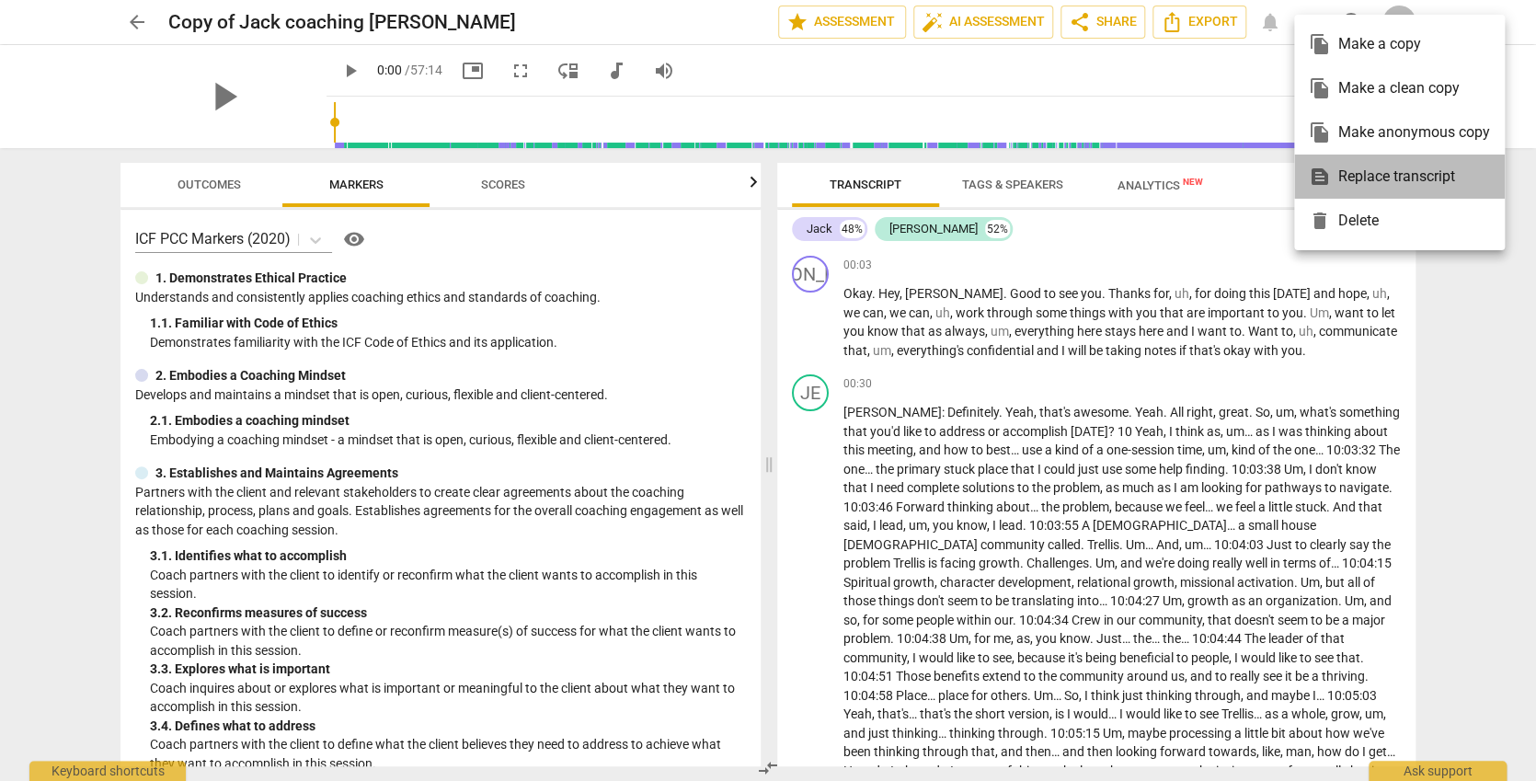
click at [1365, 173] on div "text_snippet Replace transcript" at bounding box center [1399, 177] width 181 height 44
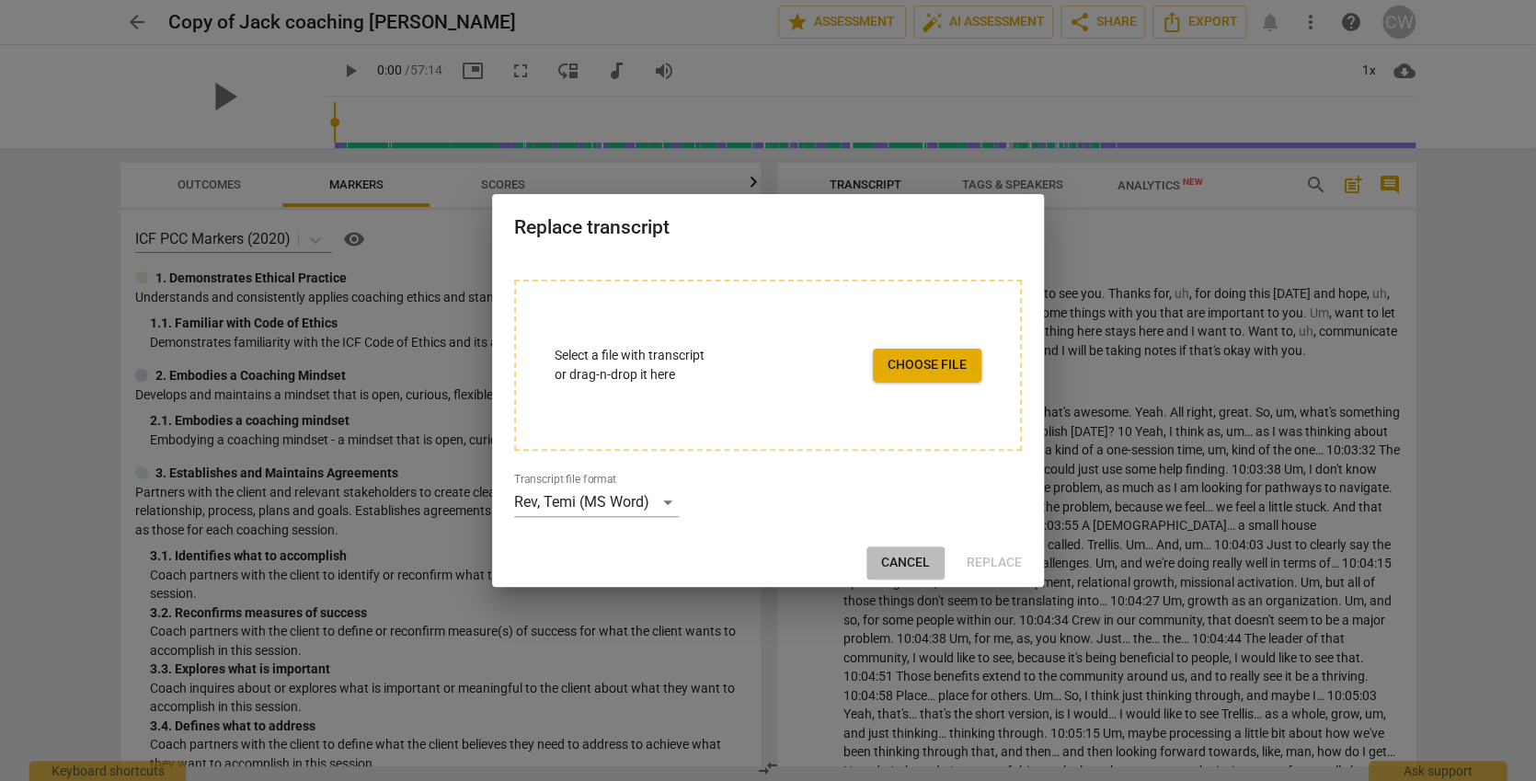
drag, startPoint x: 910, startPoint y: 556, endPoint x: 910, endPoint y: 545, distance: 11.0
click at [910, 555] on span "Cancel" at bounding box center [905, 563] width 49 height 18
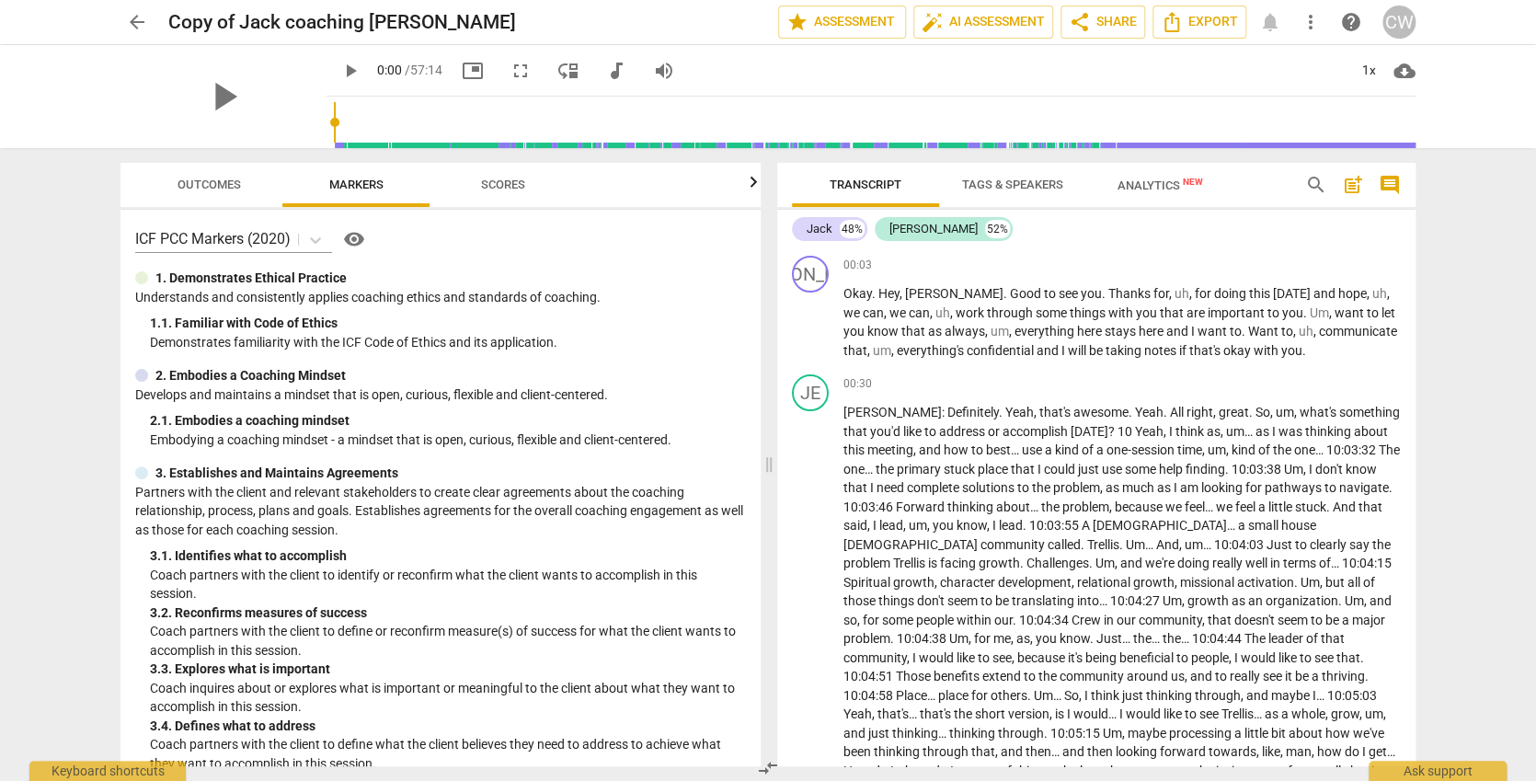
click at [1308, 24] on span "more_vert" at bounding box center [1311, 22] width 22 height 22
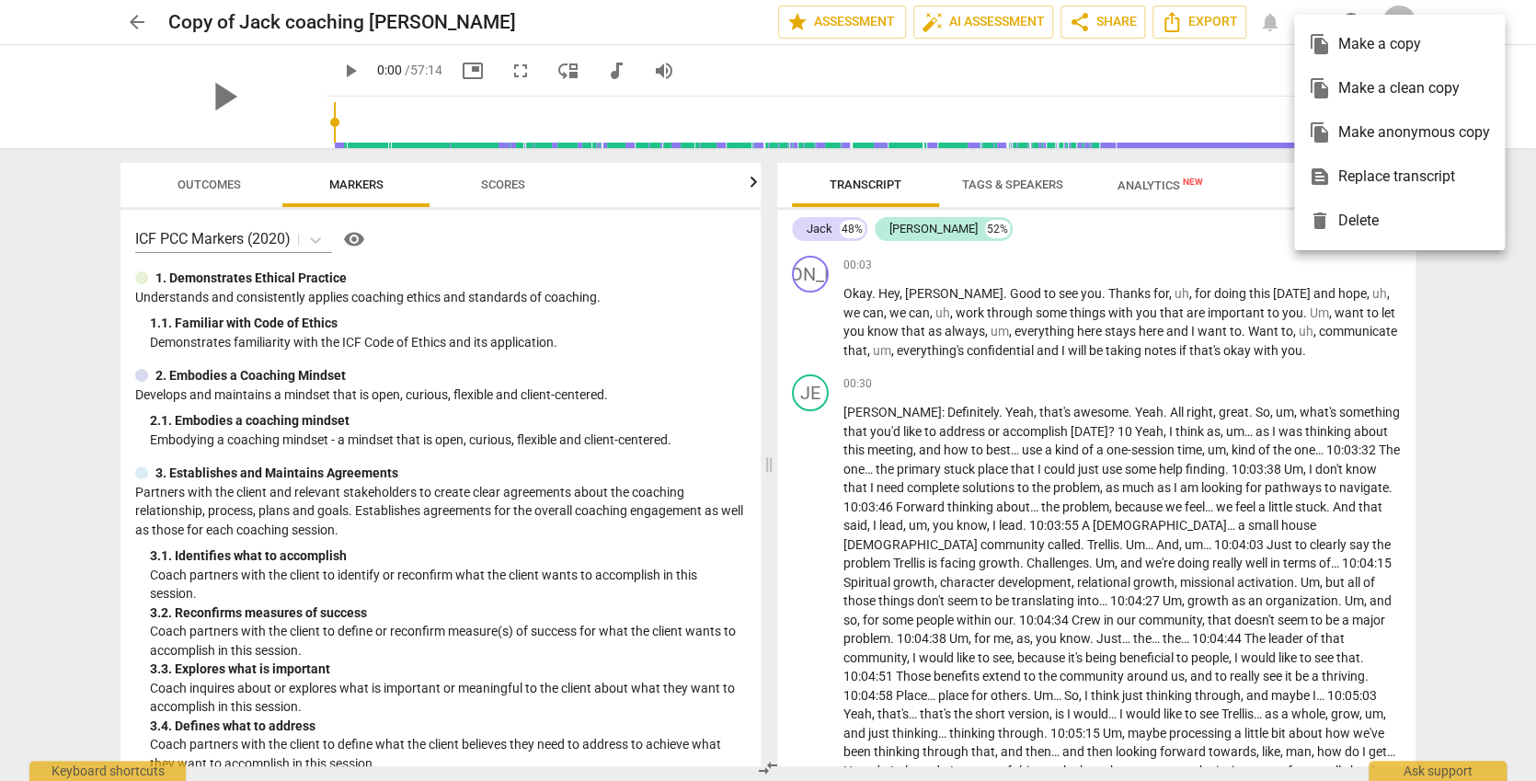
click at [1357, 176] on div "text_snippet Replace transcript" at bounding box center [1399, 177] width 181 height 44
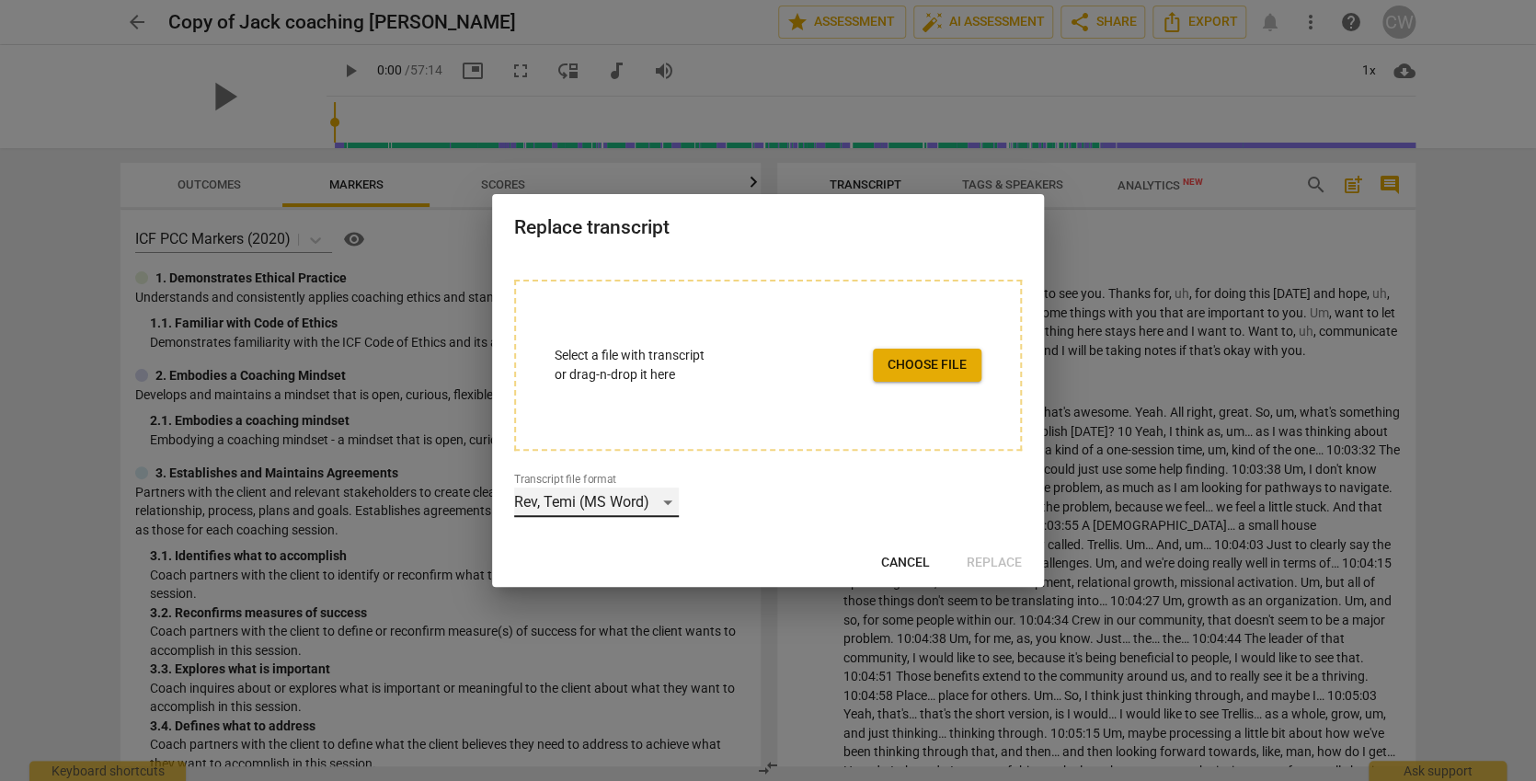
click at [670, 497] on div "Rev, Temi (MS Word)" at bounding box center [596, 501] width 165 height 29
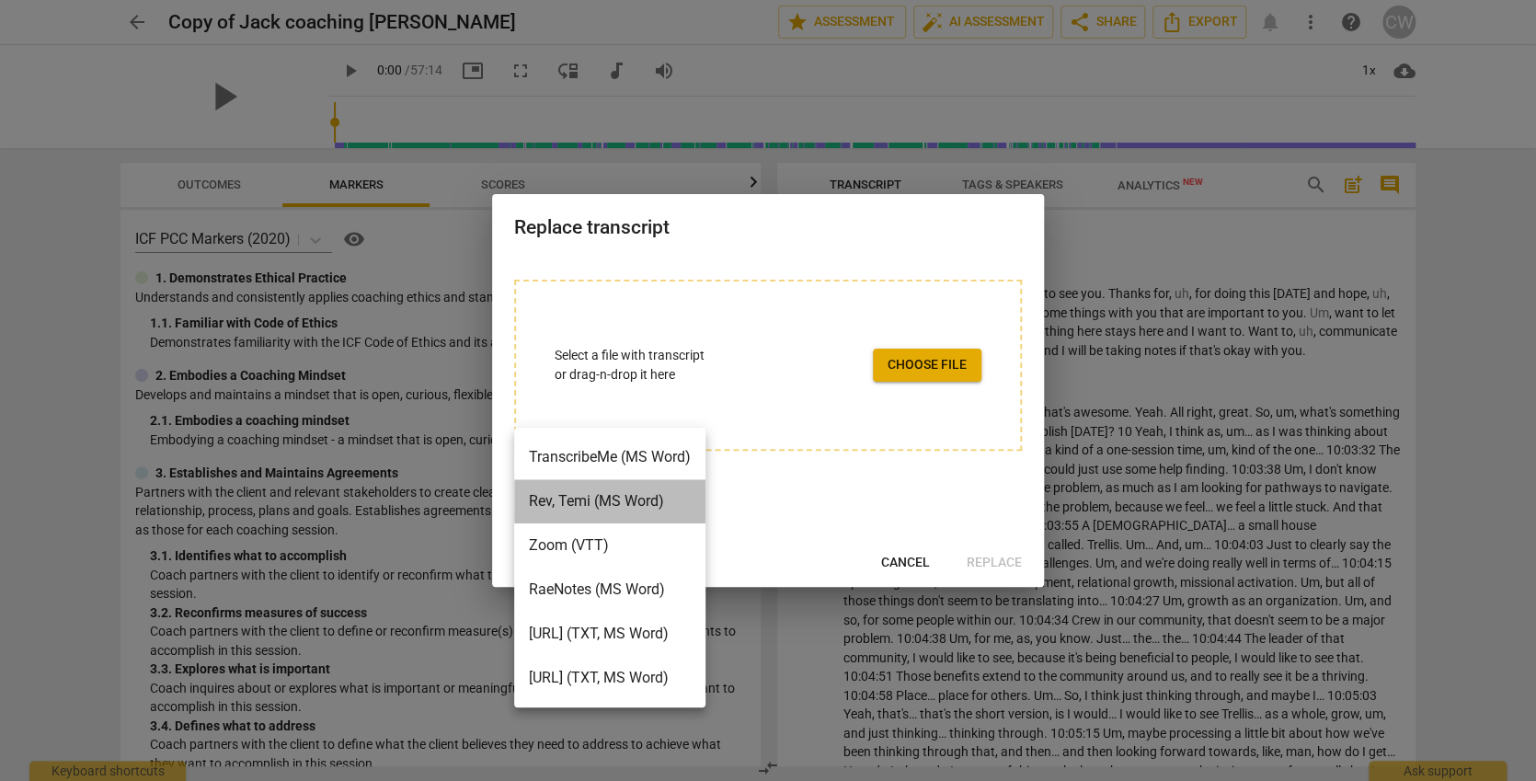
click at [671, 492] on li "Rev, Temi (MS Word)" at bounding box center [609, 501] width 191 height 44
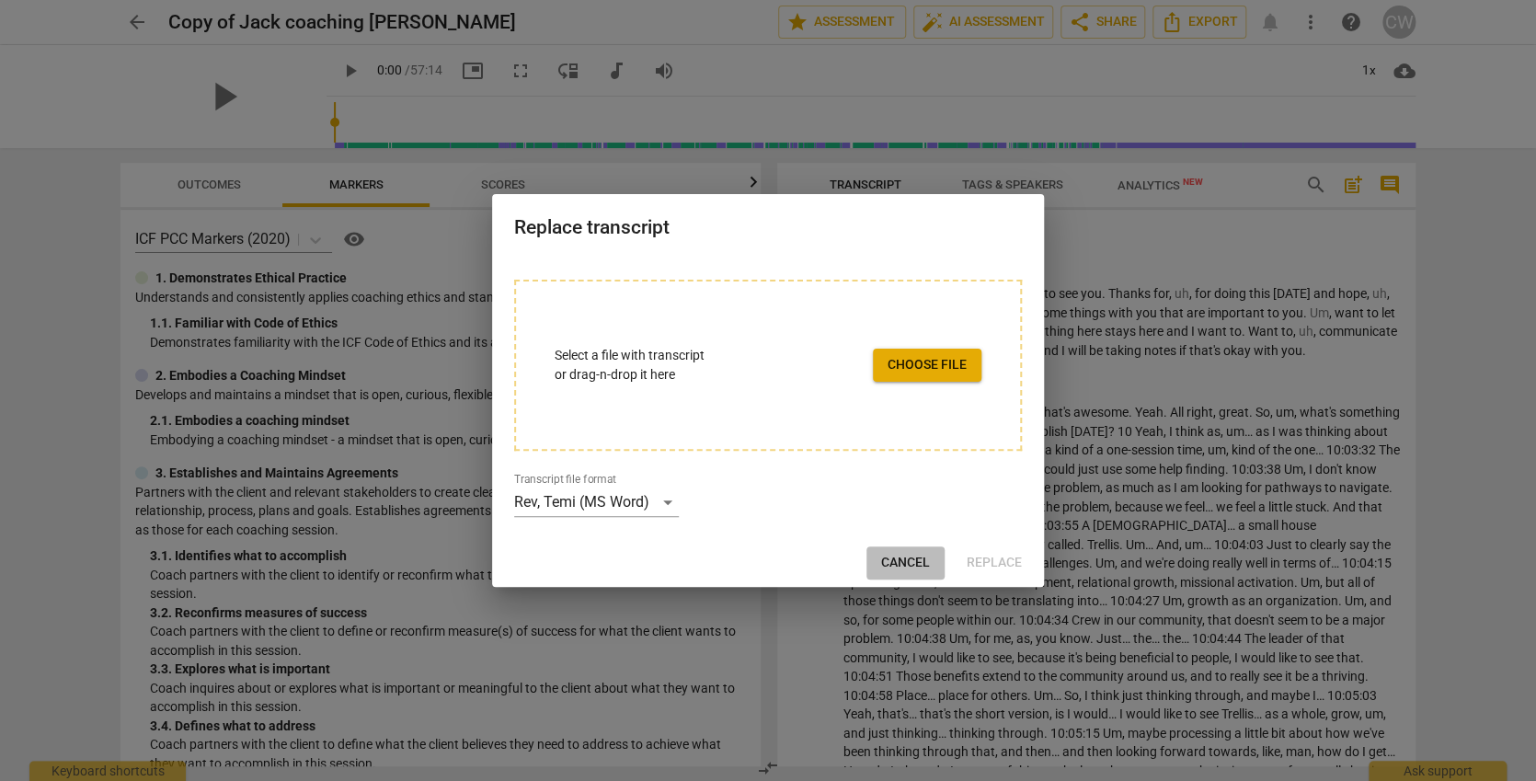
click at [929, 560] on span "Cancel" at bounding box center [905, 563] width 49 height 18
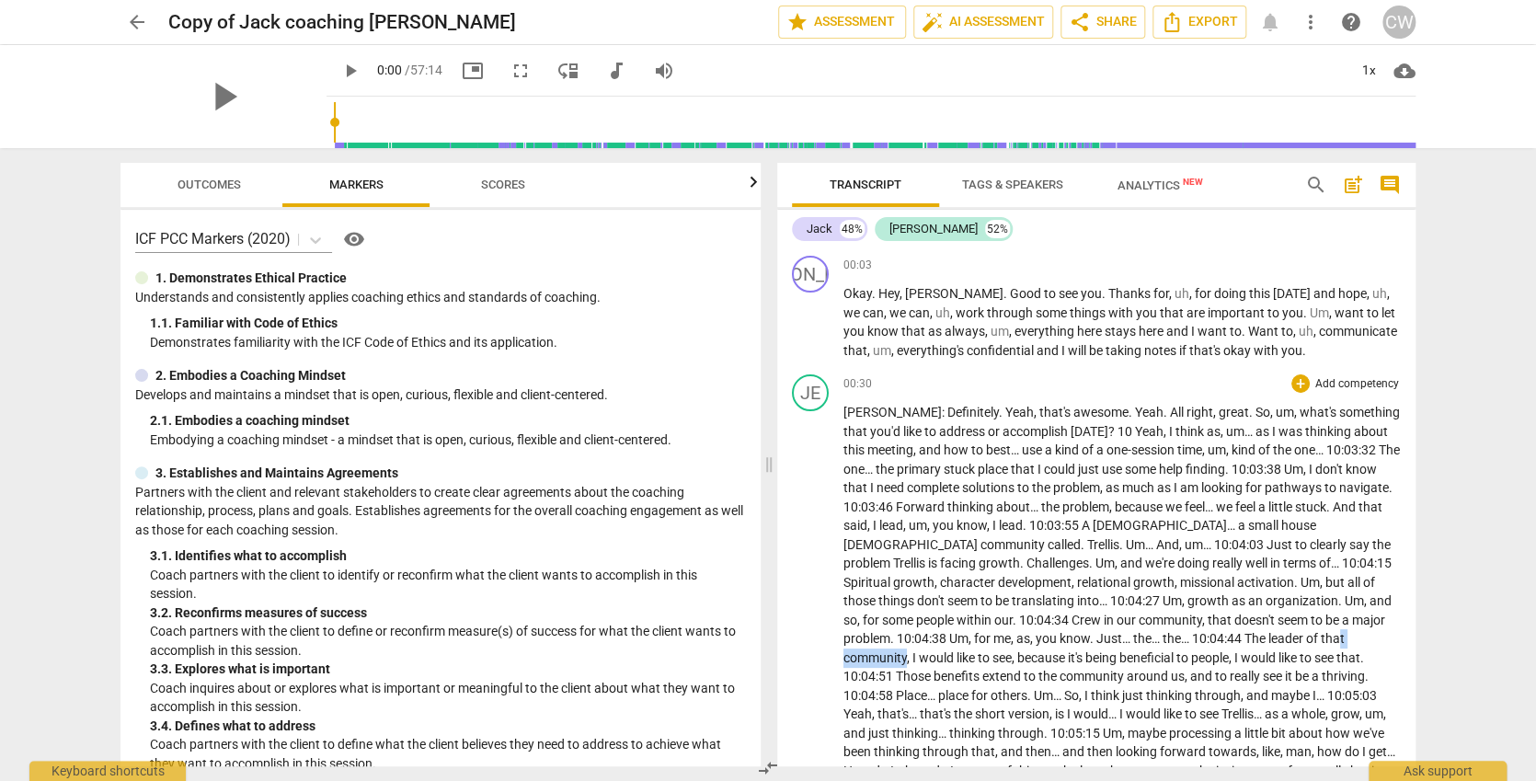
drag, startPoint x: 1265, startPoint y: 637, endPoint x: 1193, endPoint y: 627, distance: 72.4
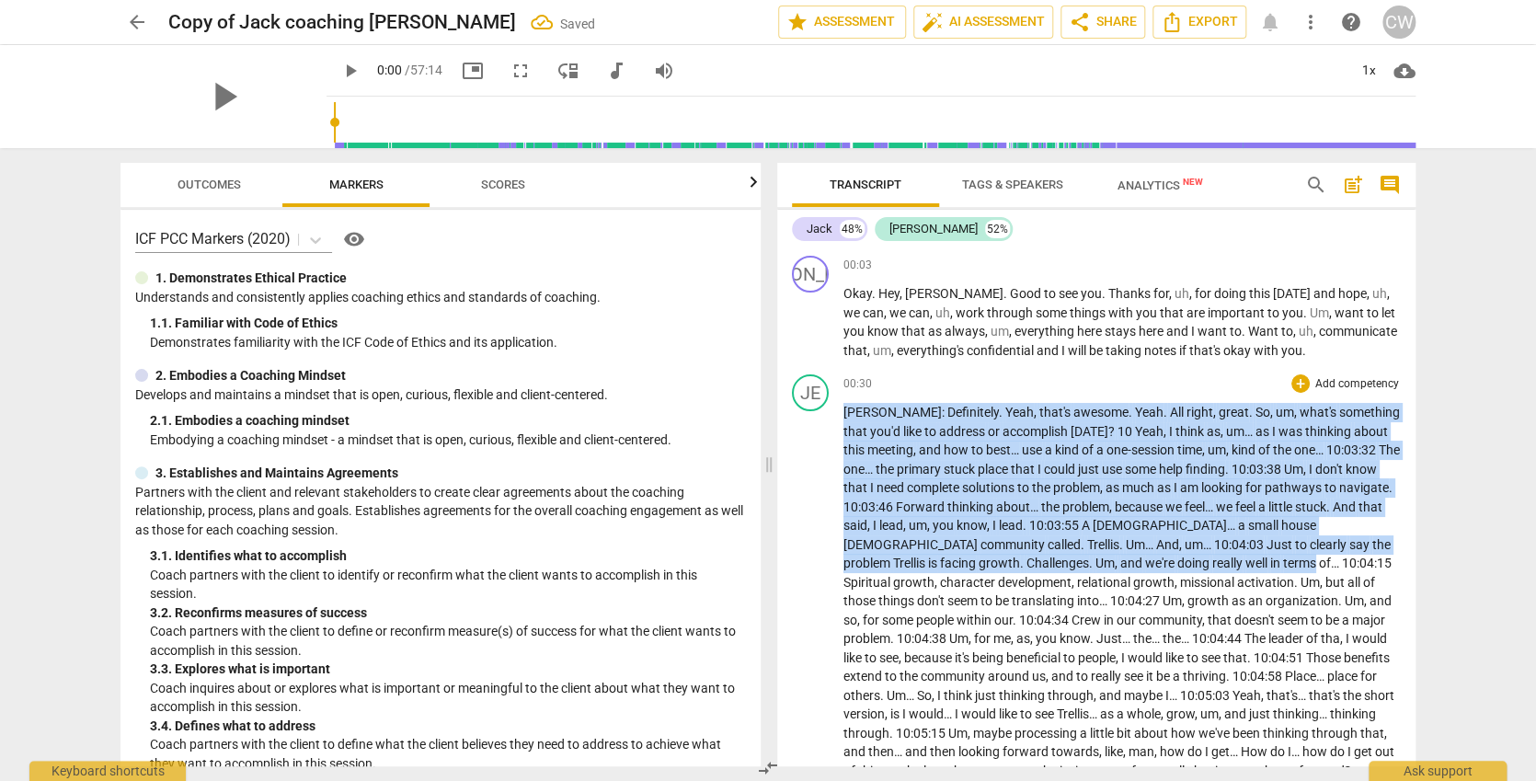
drag, startPoint x: 843, startPoint y: 411, endPoint x: 1134, endPoint y: 543, distance: 319.0
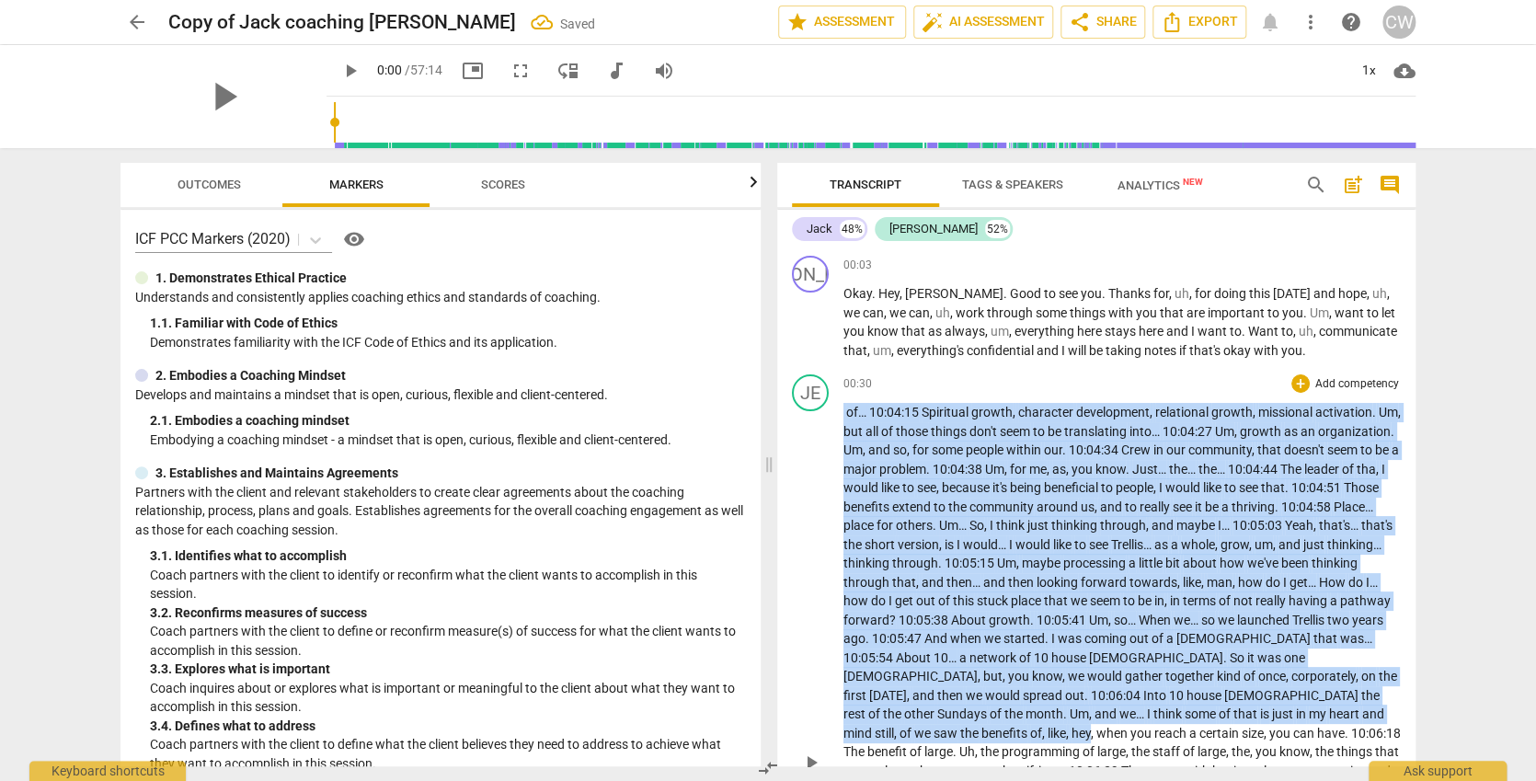
drag, startPoint x: 1389, startPoint y: 711, endPoint x: 779, endPoint y: 390, distance: 689.1
click at [779, 390] on div "JE play_arrow pause 00:30 + Add competency keyboard_arrow_right of… 10:04:15 Sp…" at bounding box center [1096, 747] width 638 height 760
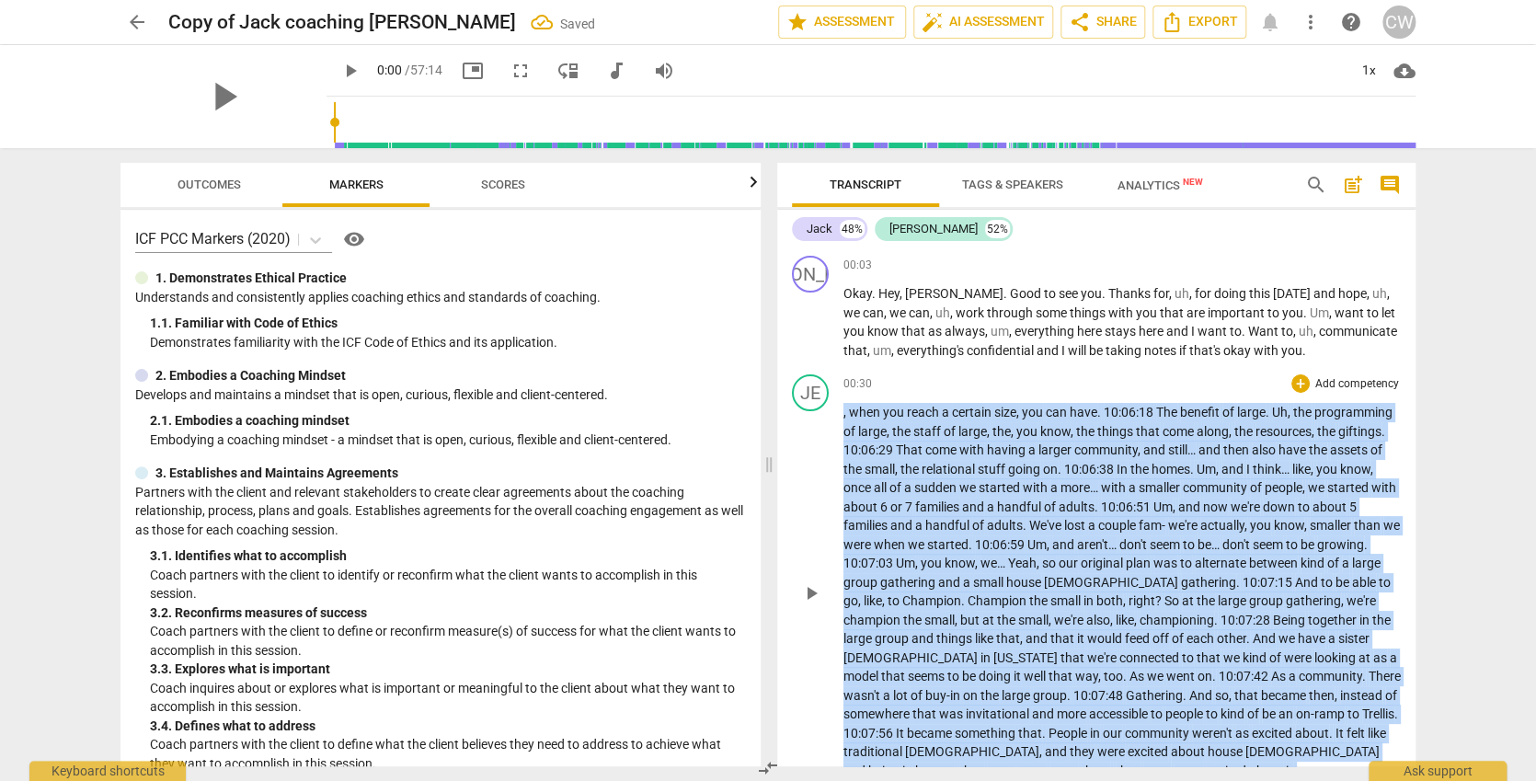
drag, startPoint x: 1139, startPoint y: 762, endPoint x: 796, endPoint y: 407, distance: 493.0
click at [796, 407] on div "JE play_arrow pause 00:30 + Add competency keyboard_arrow_right , when you reac…" at bounding box center [1096, 577] width 638 height 420
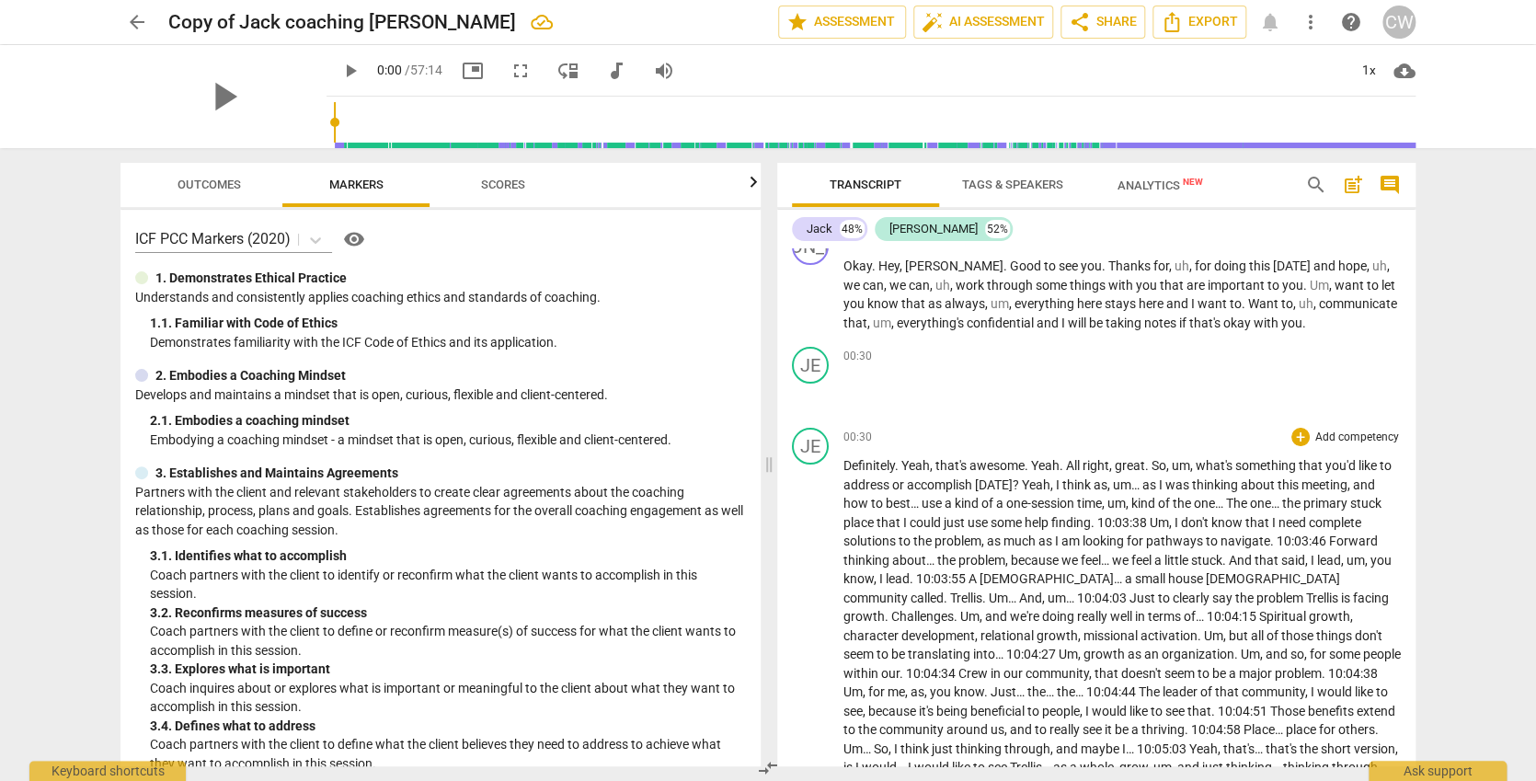
scroll to position [53, 0]
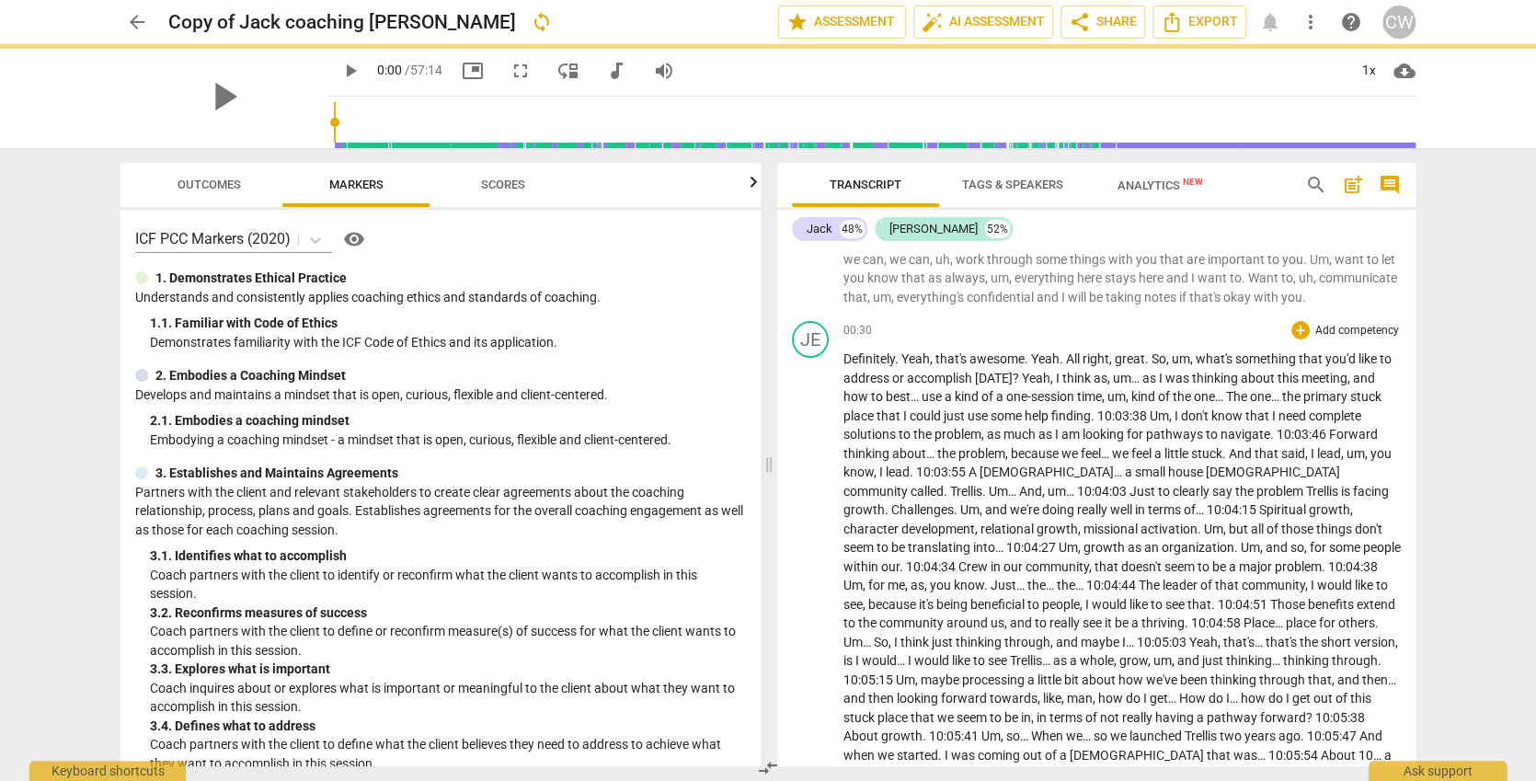
drag, startPoint x: 1373, startPoint y: 673, endPoint x: 851, endPoint y: 380, distance: 599.1
click at [851, 380] on div "JA play_arrow pause 00:03 + Add competency keyboard_arrow_right Okay . Hey , Je…" at bounding box center [1096, 507] width 638 height 518
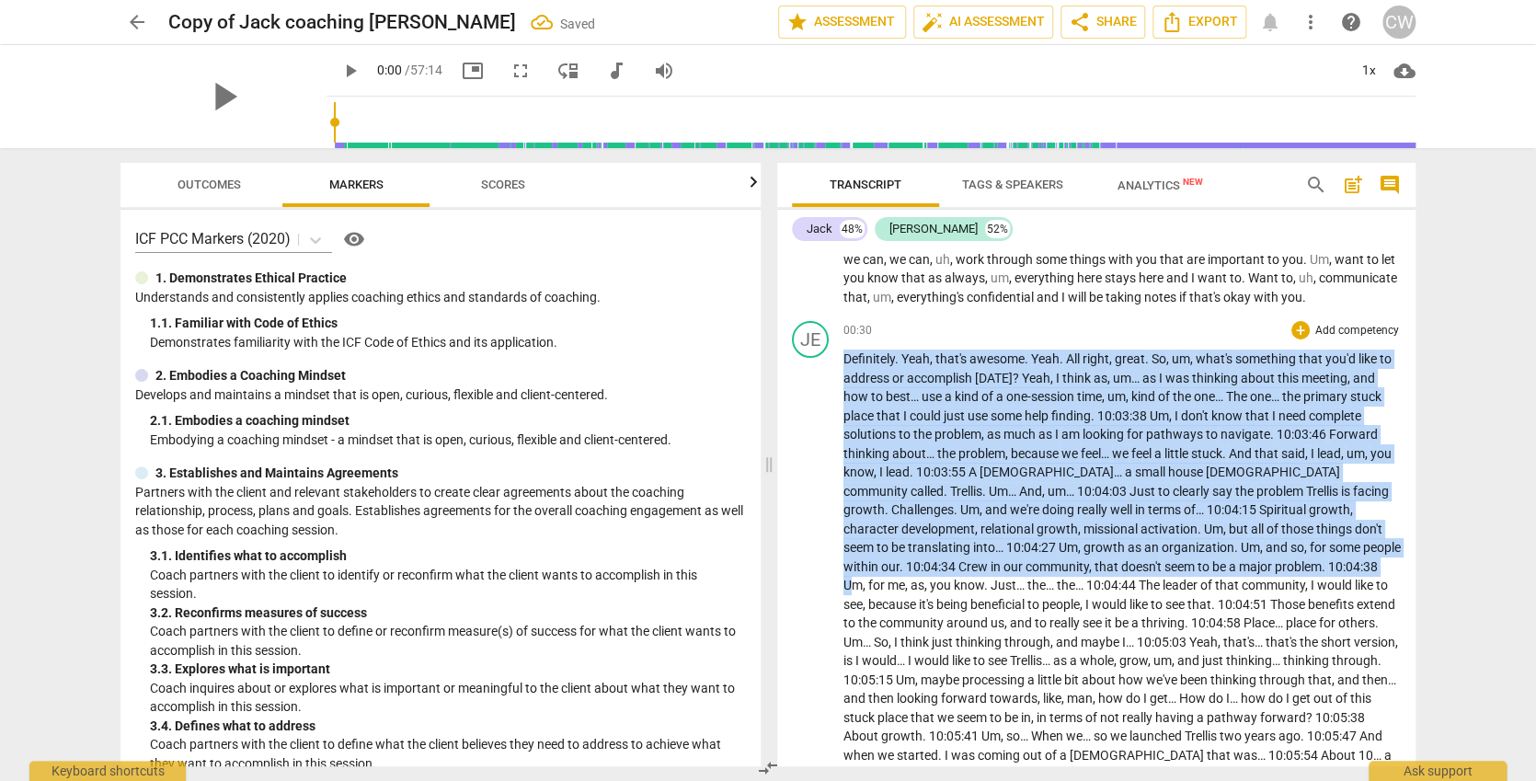
drag, startPoint x: 842, startPoint y: 359, endPoint x: 1244, endPoint y: 565, distance: 452.5
click at [1244, 565] on div "JE play_arrow pause 00:30 + Add competency keyboard_arrow_right Definitely . Ye…" at bounding box center [1096, 779] width 638 height 930
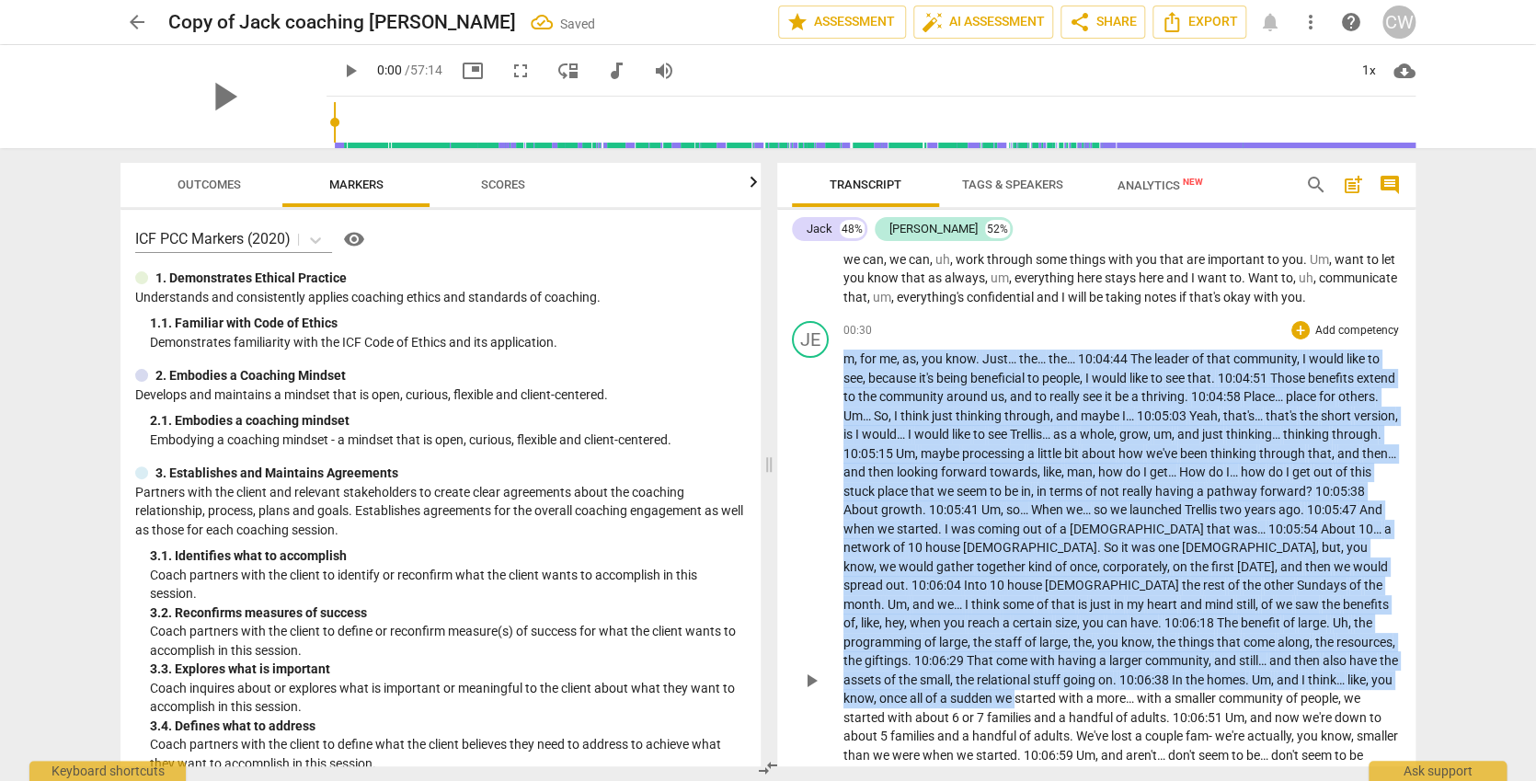
drag, startPoint x: 1387, startPoint y: 676, endPoint x: 821, endPoint y: 361, distance: 647.6
click at [821, 361] on div "JE play_arrow pause 00:30 + Add competency keyboard_arrow_right m , for me , as…" at bounding box center [1096, 666] width 638 height 704
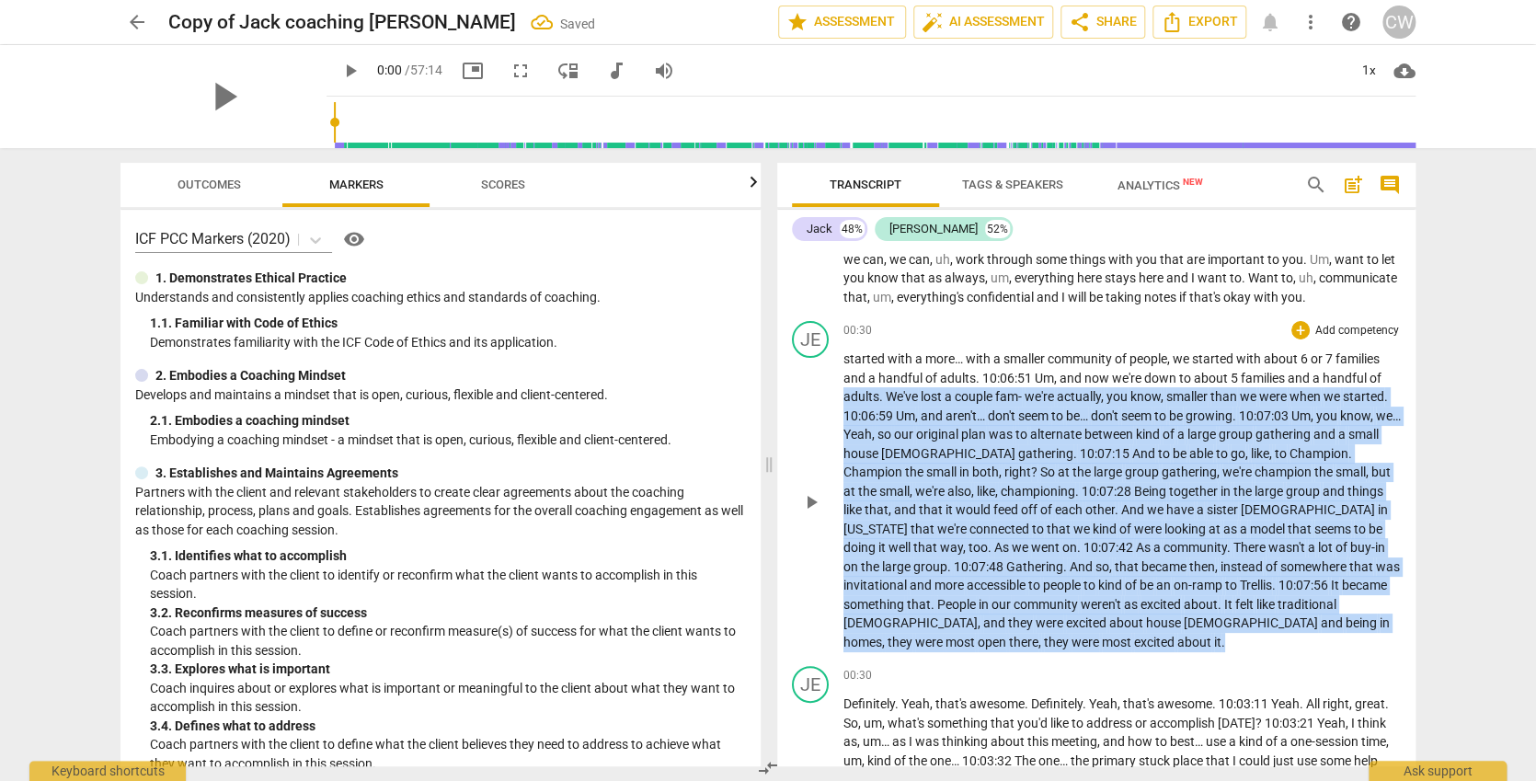
drag, startPoint x: 984, startPoint y: 635, endPoint x: 819, endPoint y: 387, distance: 297.7
click at [819, 387] on div "JE play_arrow pause 00:30 + Add competency keyboard_arrow_right started with a …" at bounding box center [1096, 486] width 638 height 345
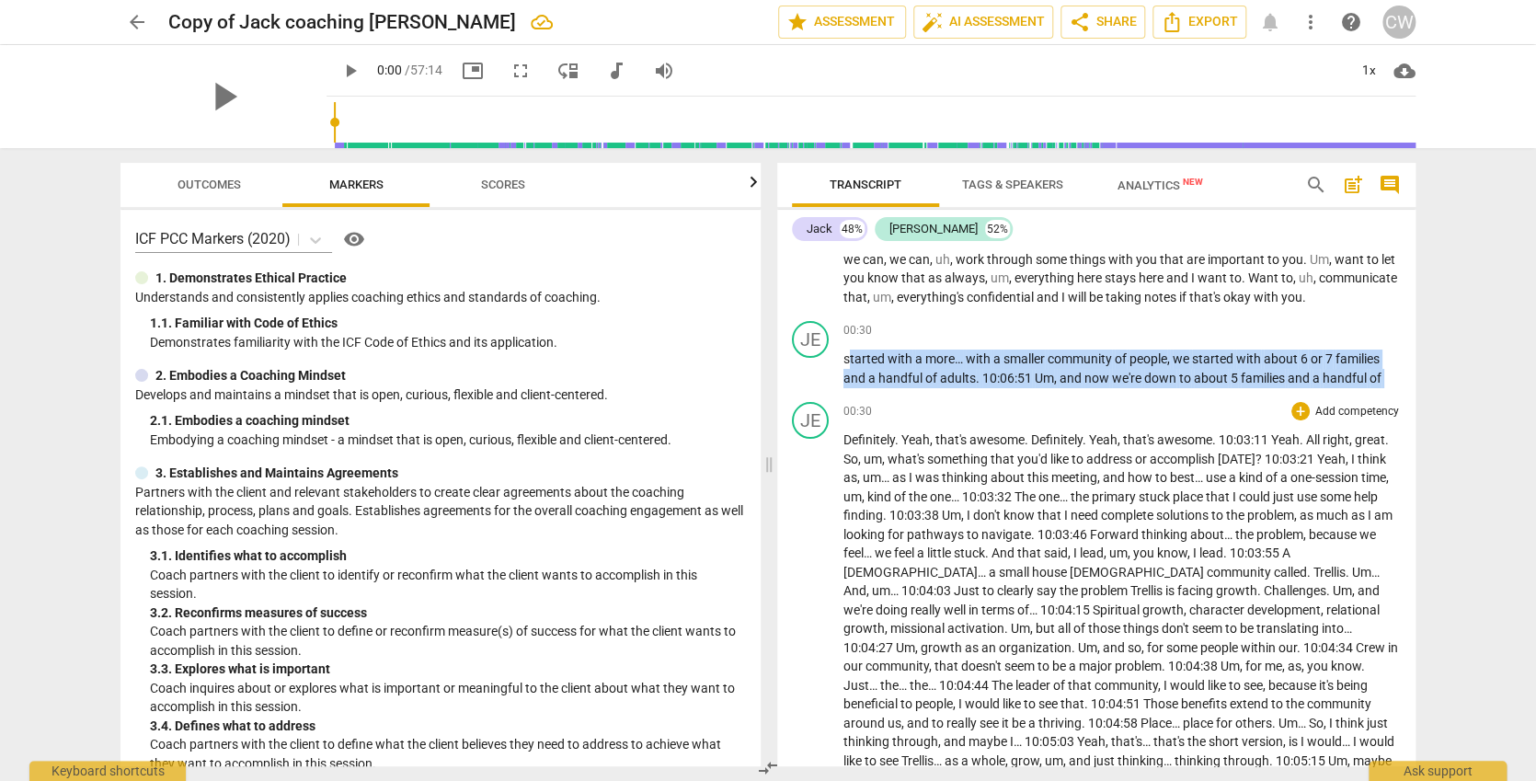
drag, startPoint x: 848, startPoint y: 358, endPoint x: 1180, endPoint y: 556, distance: 386.4
click at [1180, 556] on div "JA play_arrow pause 00:03 + Add competency keyboard_arrow_right Okay . Hey , Je…" at bounding box center [1096, 507] width 638 height 518
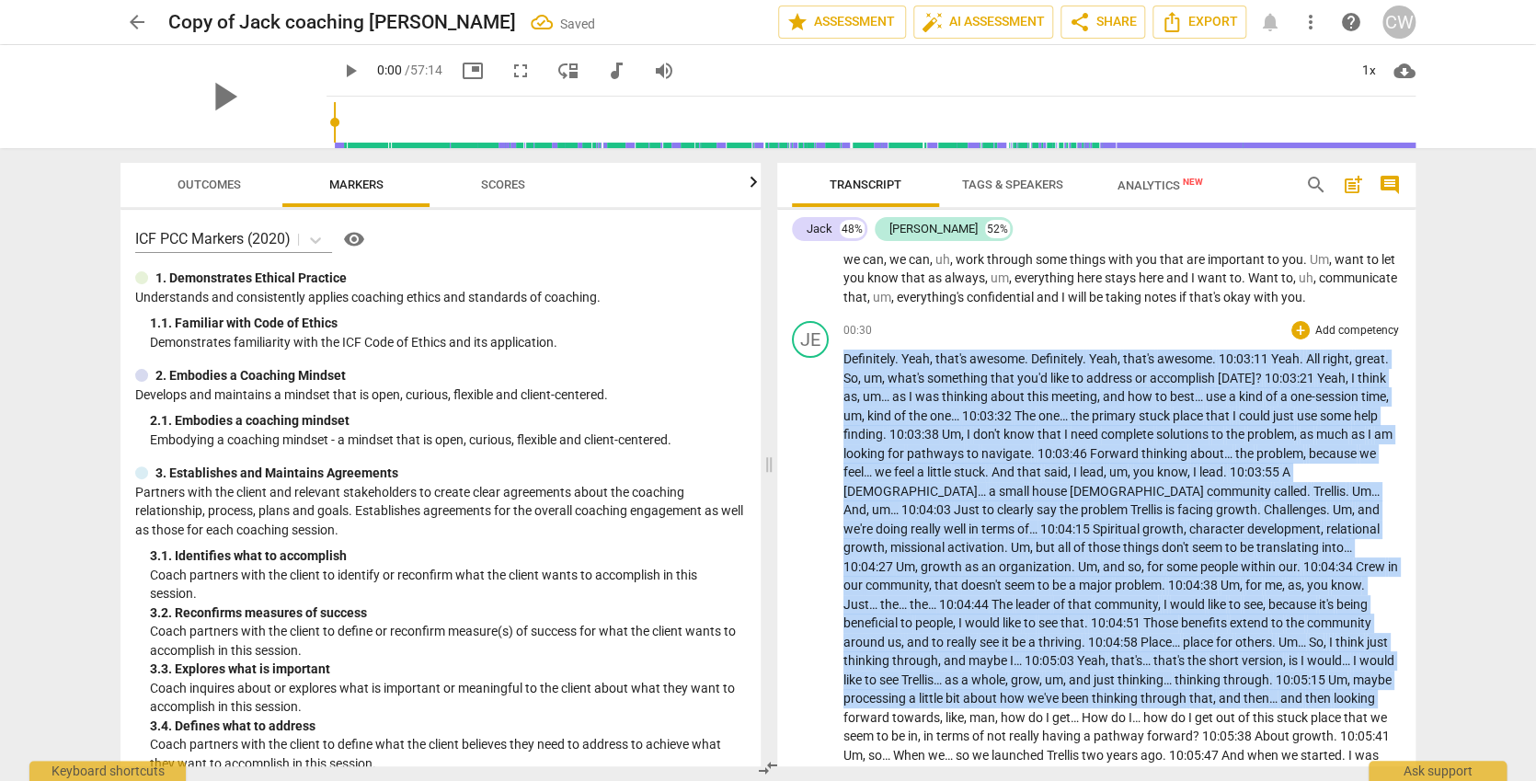
drag, startPoint x: 1387, startPoint y: 692, endPoint x: 813, endPoint y: 359, distance: 663.5
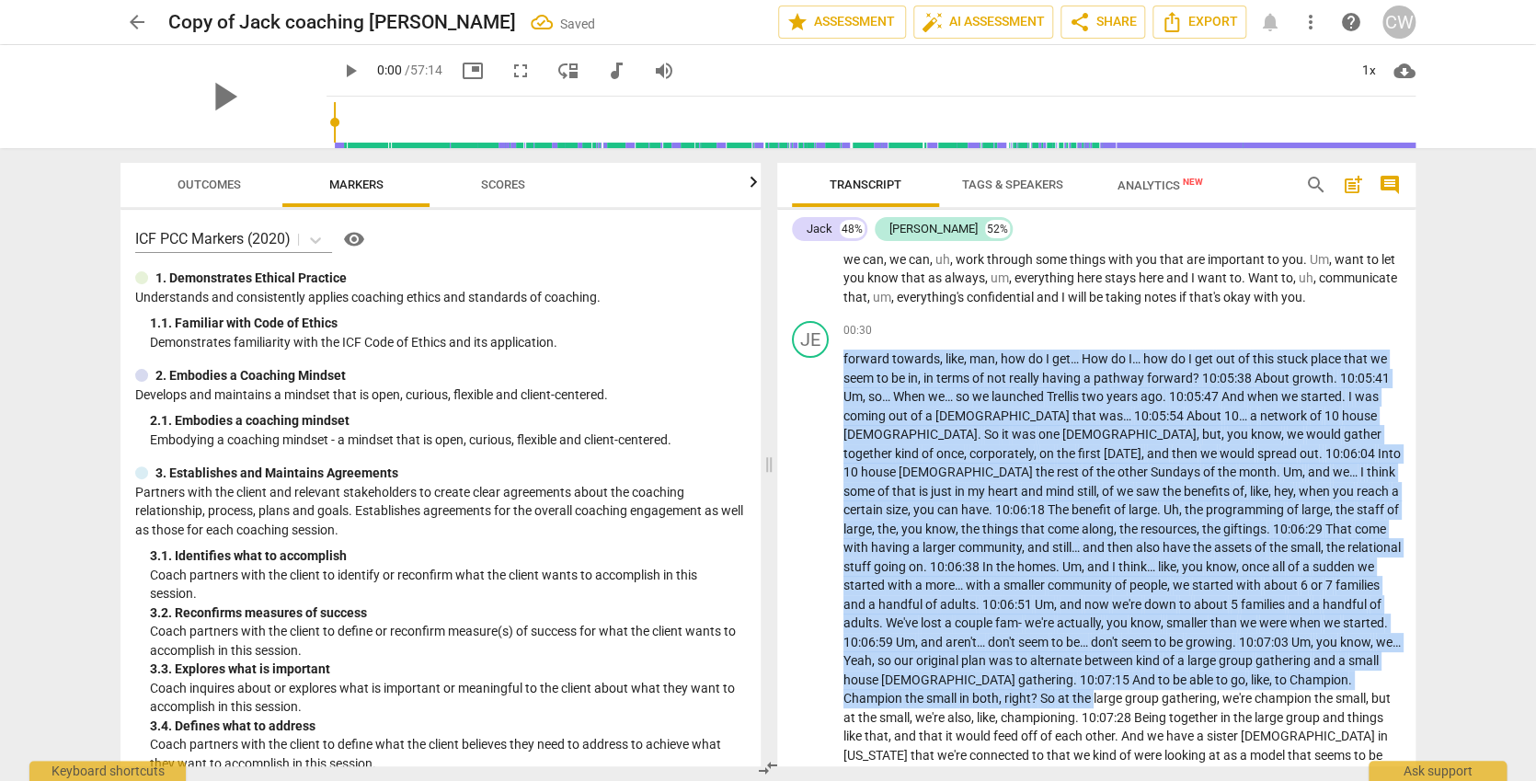
drag, startPoint x: 1388, startPoint y: 677, endPoint x: 670, endPoint y: 331, distance: 796.4
click at [812, 356] on div "JE play_arrow pause 00:30 + Add competency keyboard_arrow_right forward towards…" at bounding box center [1096, 599] width 638 height 571
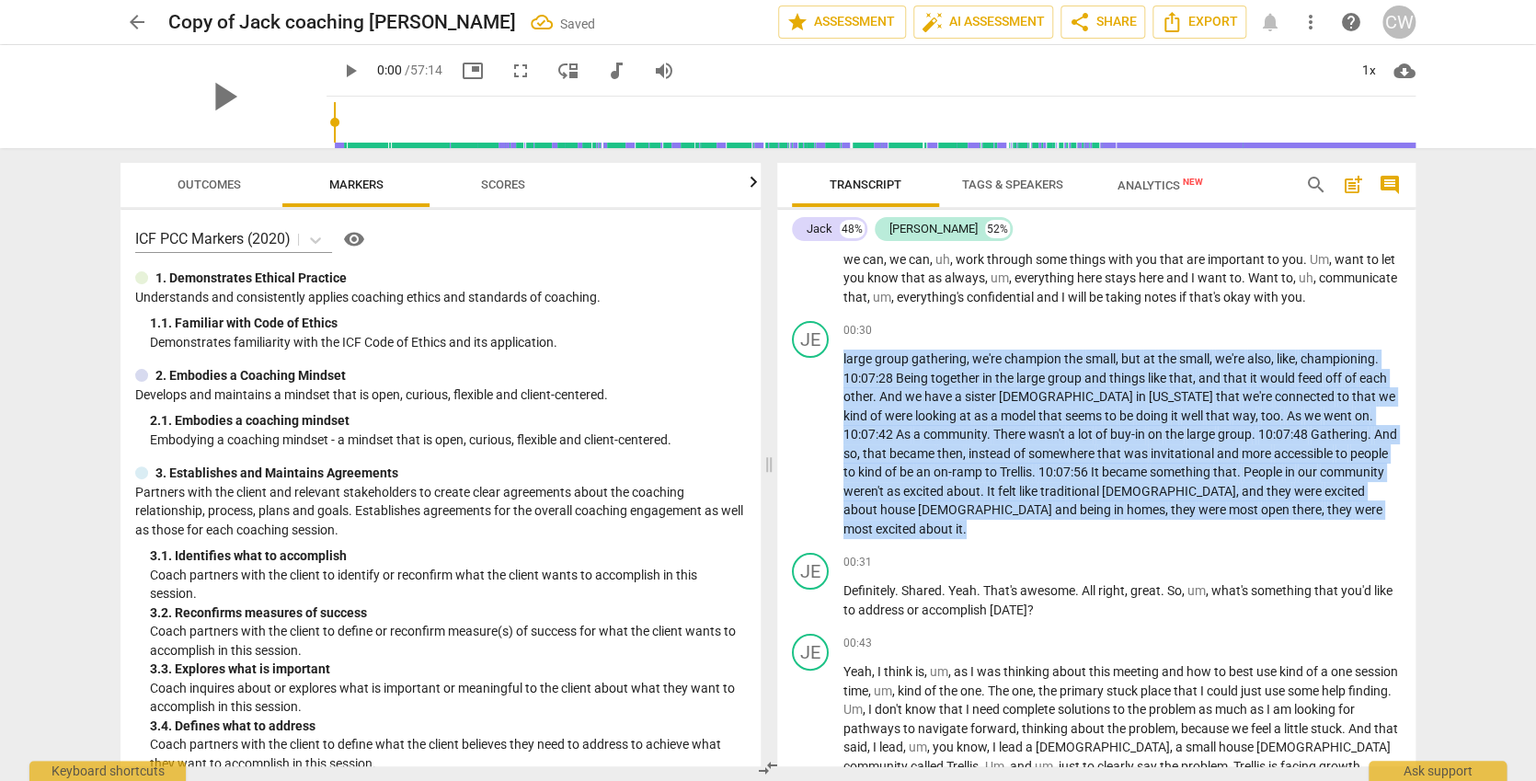
drag, startPoint x: 1281, startPoint y: 495, endPoint x: 656, endPoint y: 285, distance: 659.6
click at [856, 343] on div "00:30 + Add competency keyboard_arrow_right large group gathering , we're champ…" at bounding box center [1121, 429] width 557 height 217
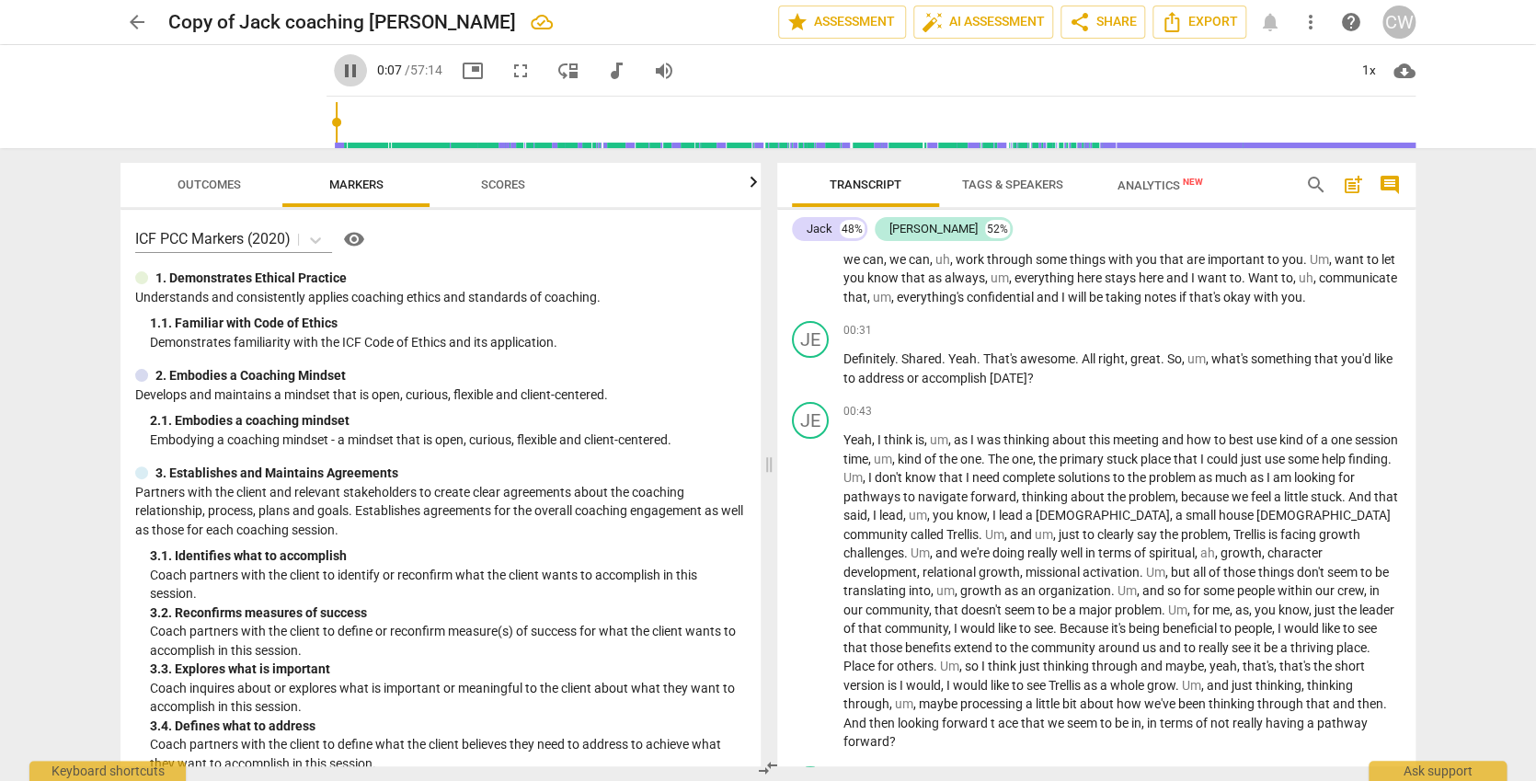
click at [334, 58] on button "pause" at bounding box center [350, 70] width 33 height 33
click at [185, 171] on button "Outcomes" at bounding box center [208, 185] width 147 height 44
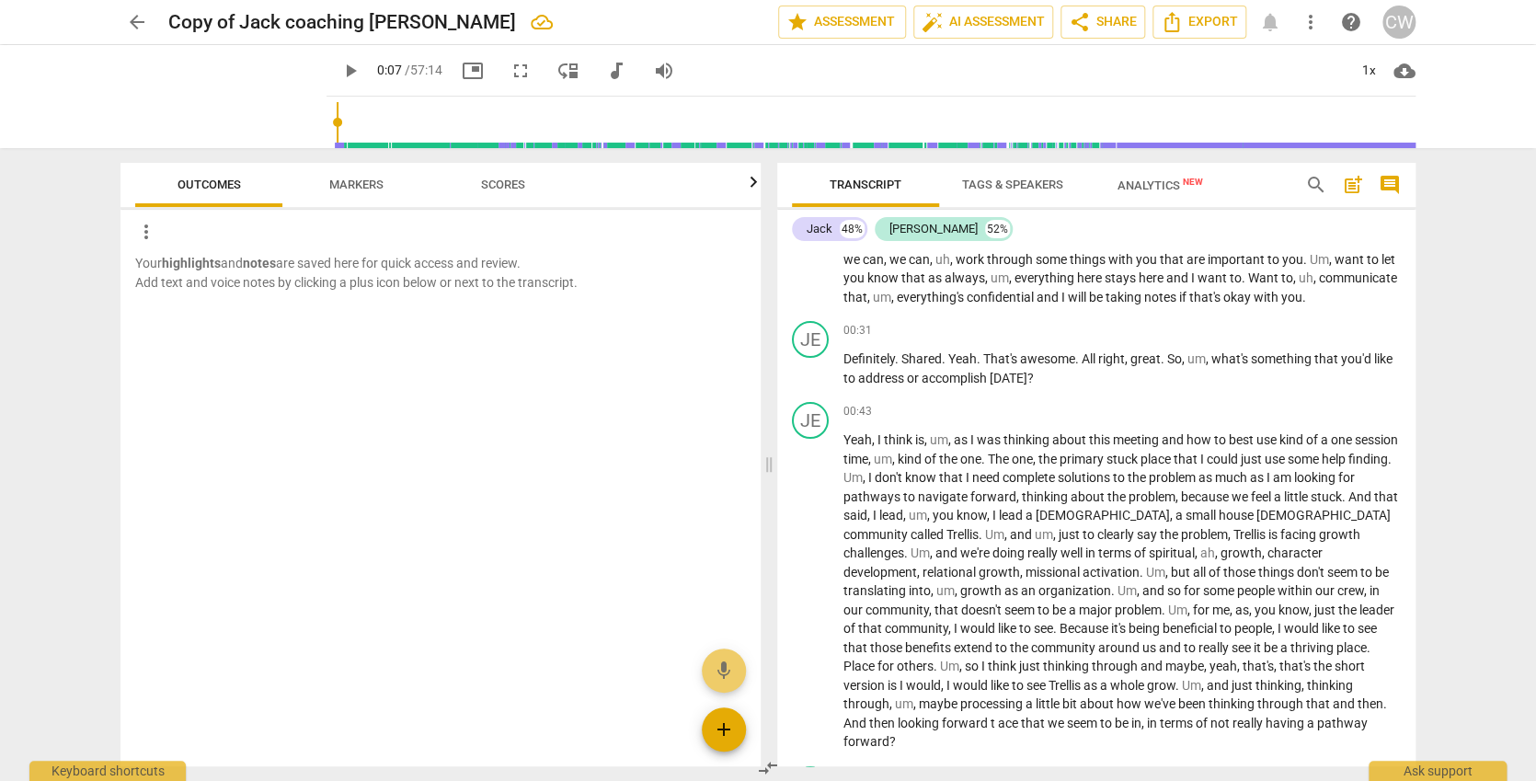
click at [723, 727] on span "add" at bounding box center [724, 729] width 22 height 22
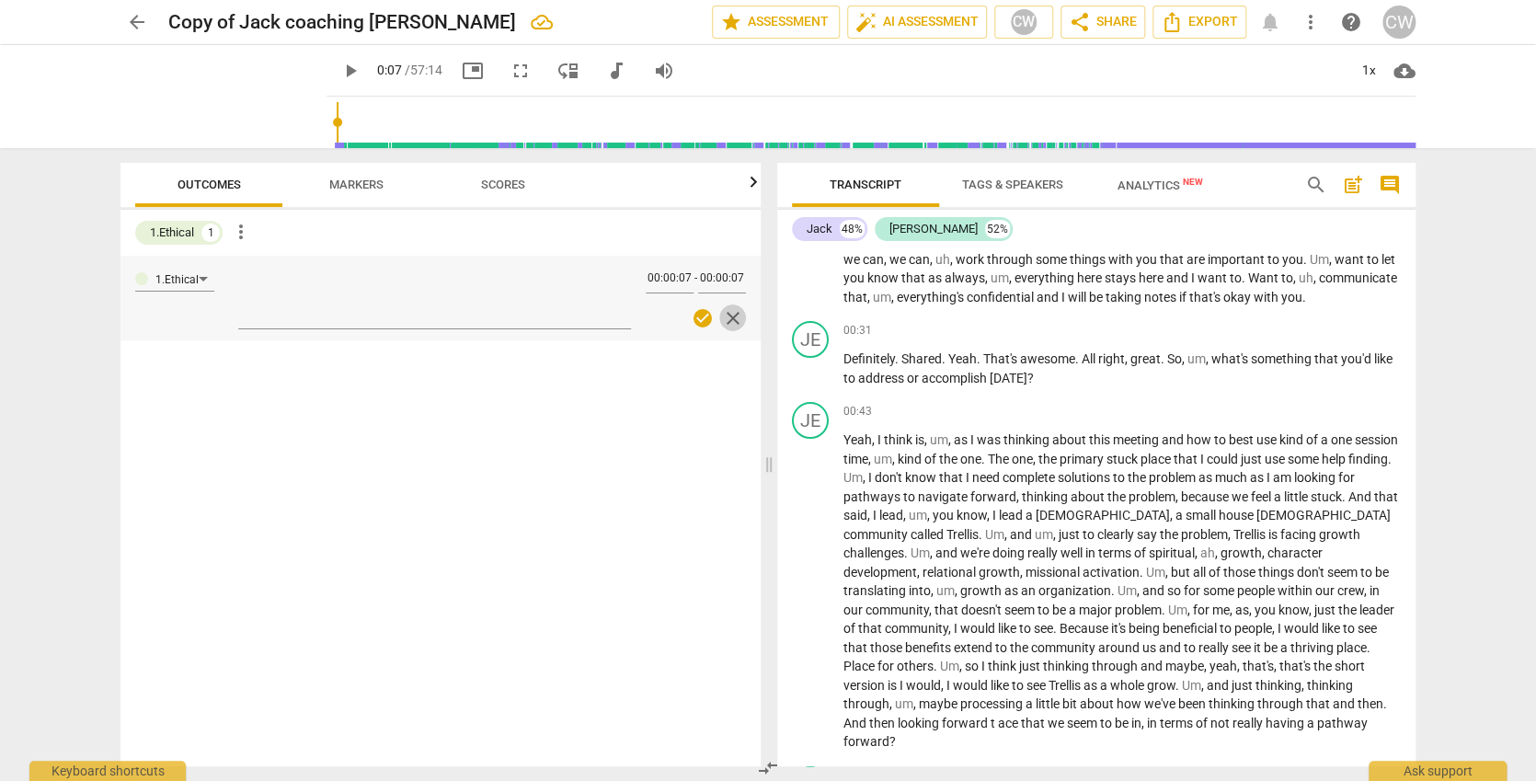
click at [736, 316] on span "close" at bounding box center [733, 318] width 22 height 22
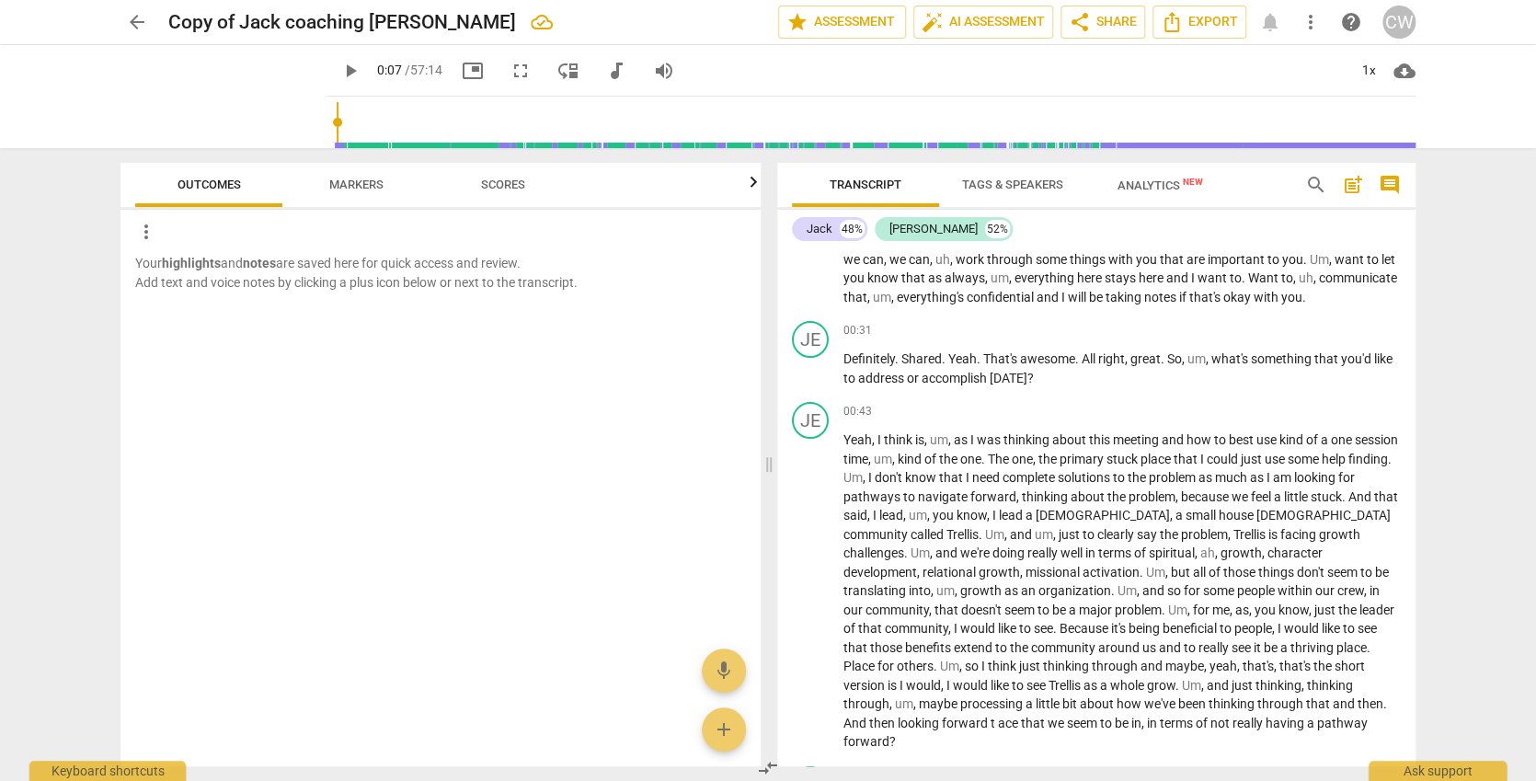
click at [501, 183] on span "Scores" at bounding box center [503, 185] width 44 height 14
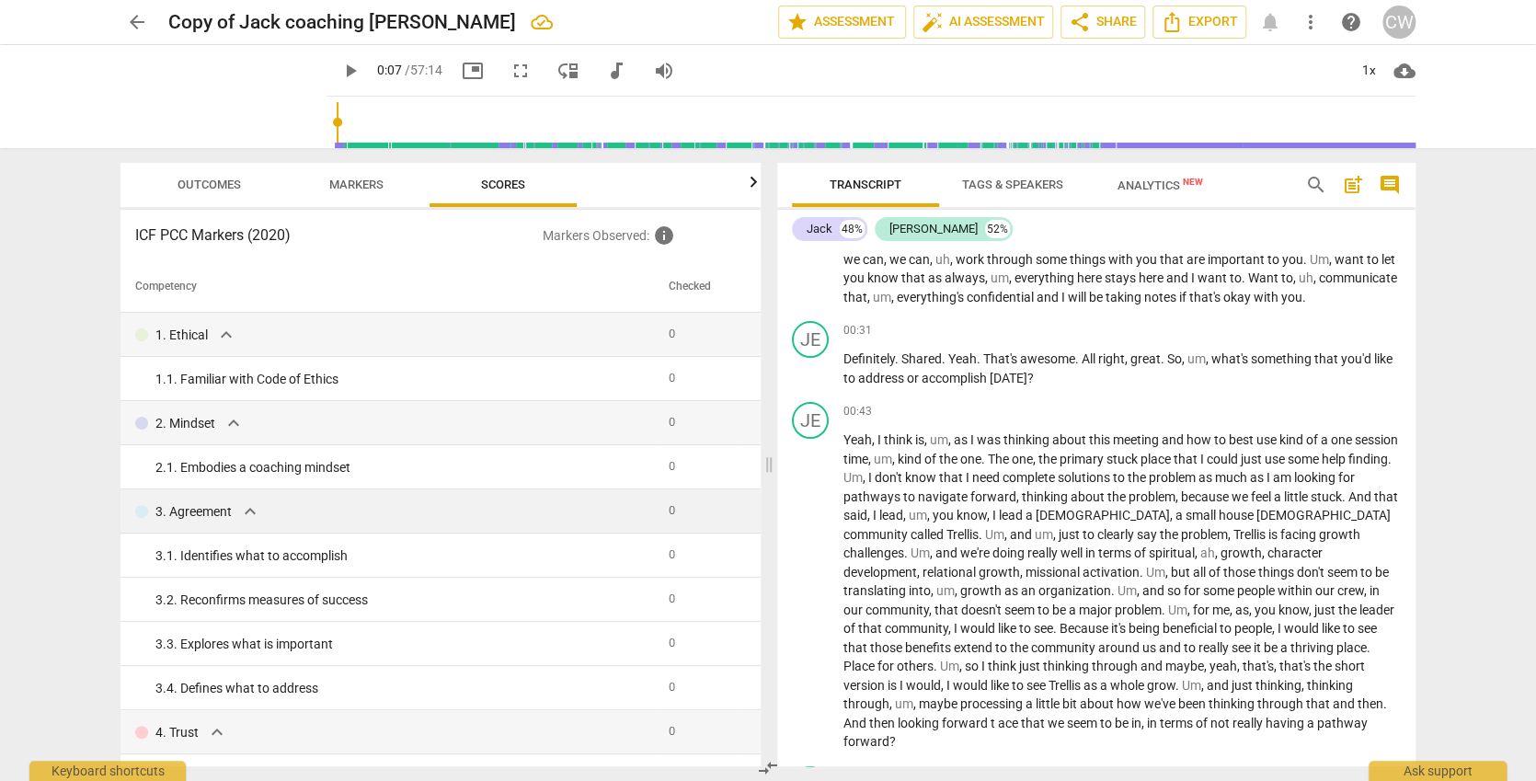
scroll to position [153, 0]
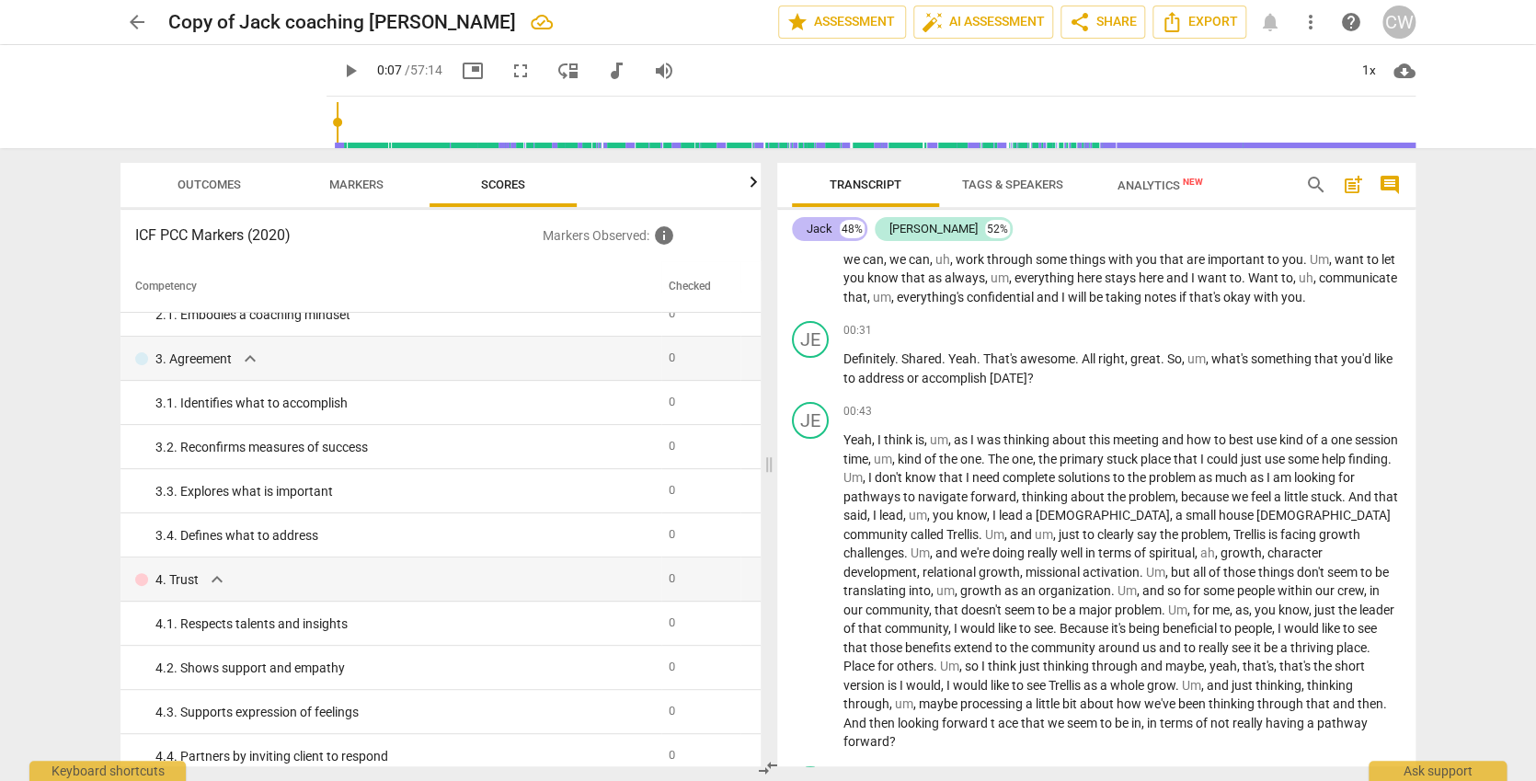
click at [825, 233] on div "Jack" at bounding box center [820, 229] width 26 height 18
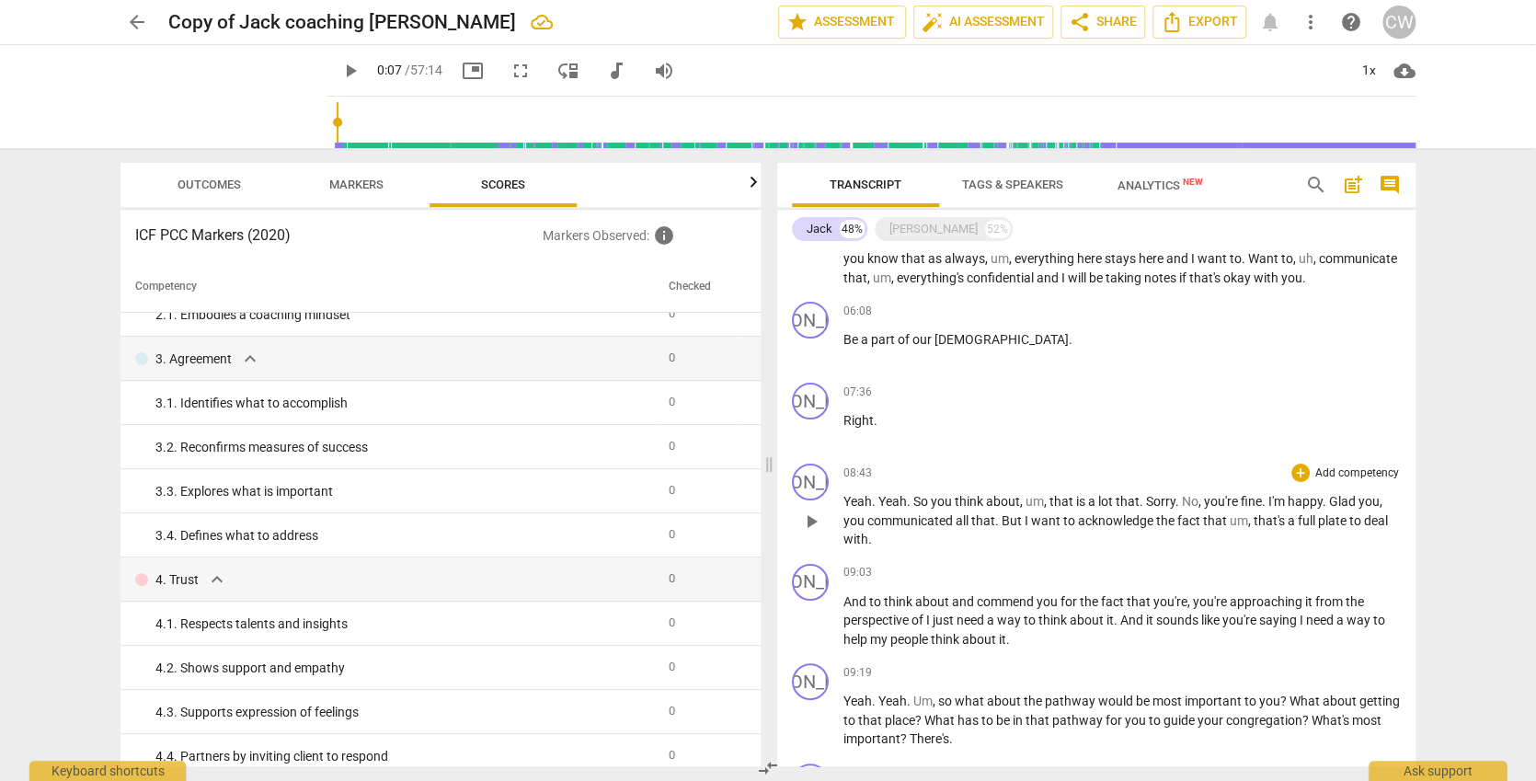
scroll to position [93, 0]
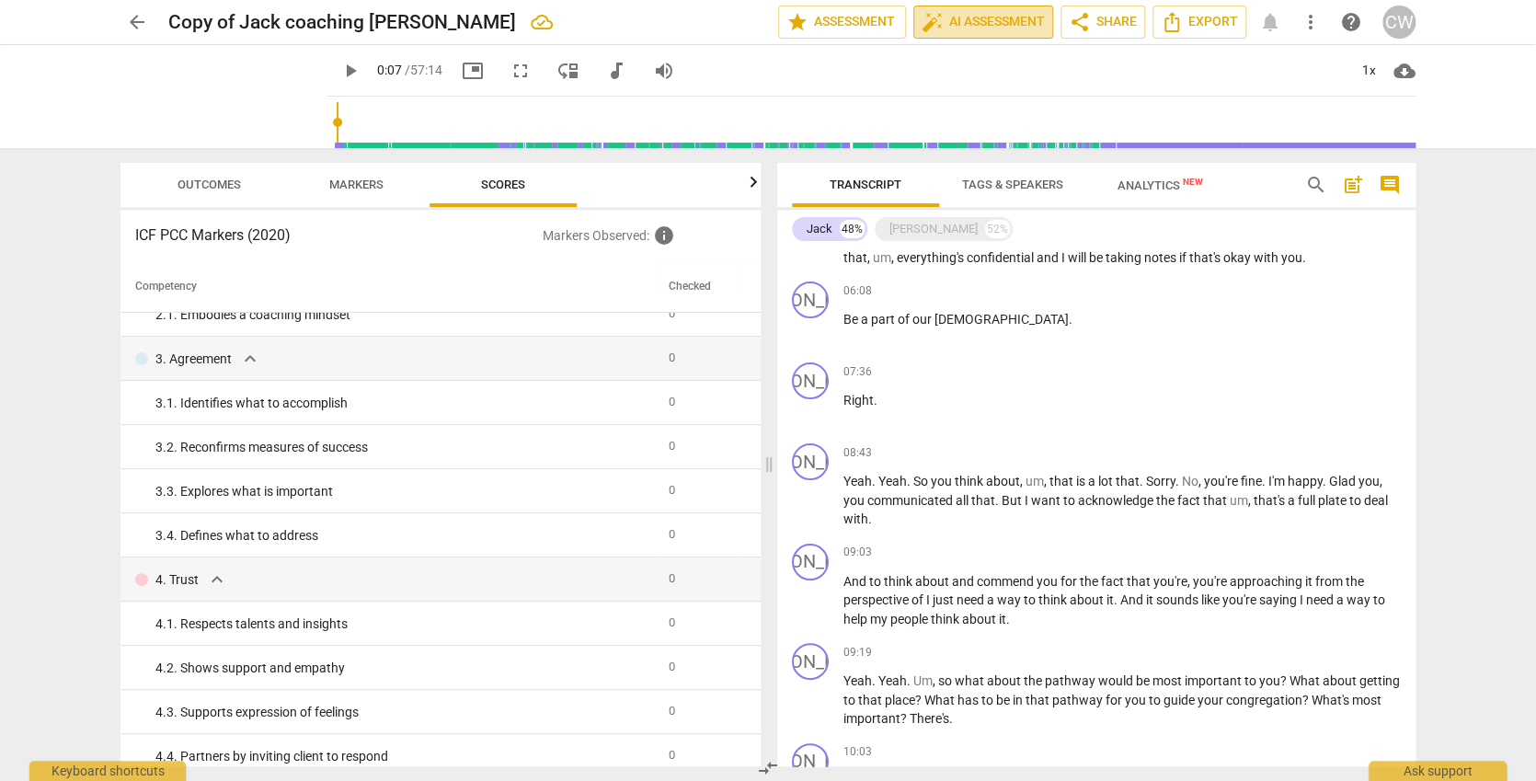
click at [1010, 25] on span "auto_fix_high AI Assessment" at bounding box center [983, 22] width 123 height 22
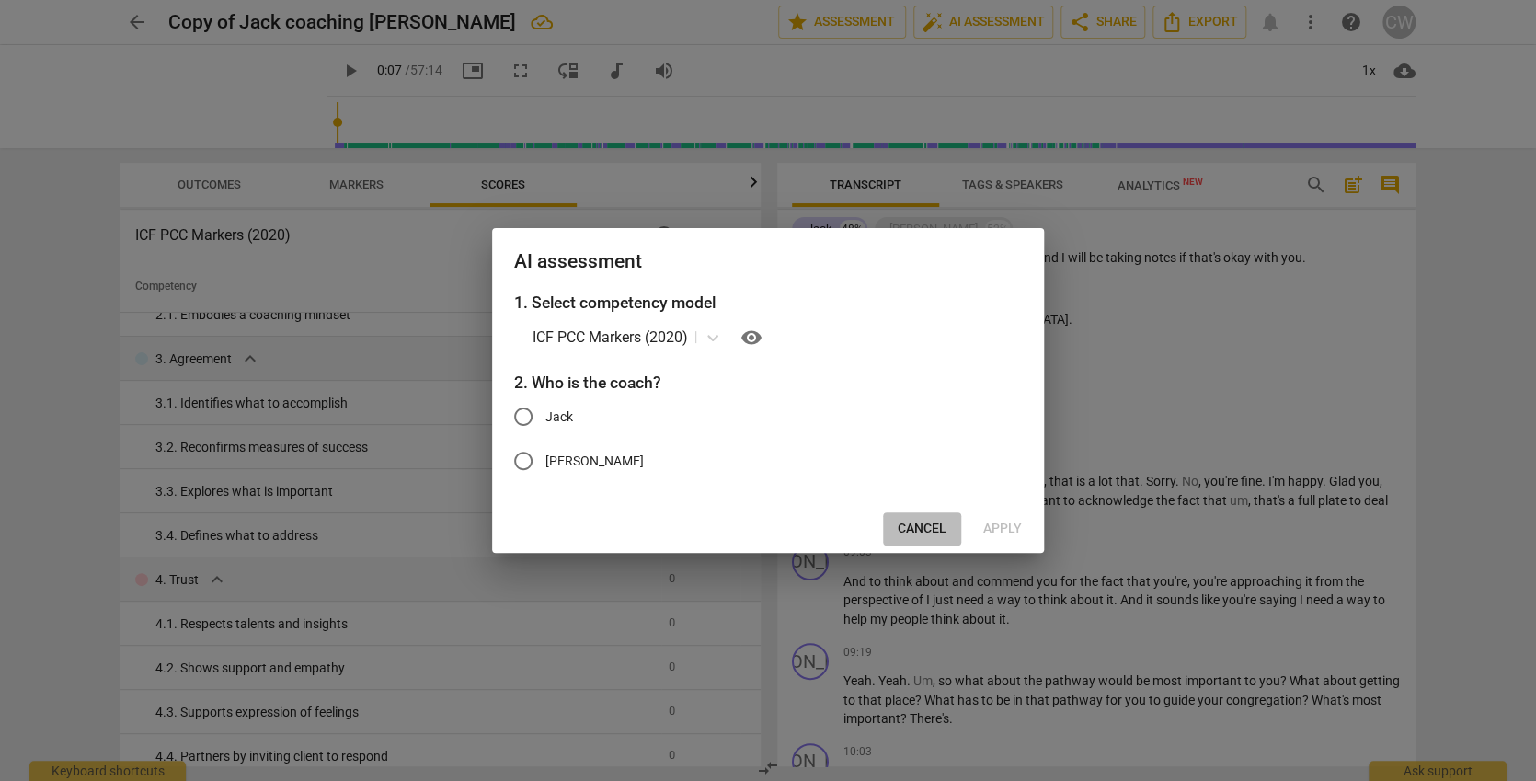
click at [914, 526] on span "Cancel" at bounding box center [922, 529] width 49 height 18
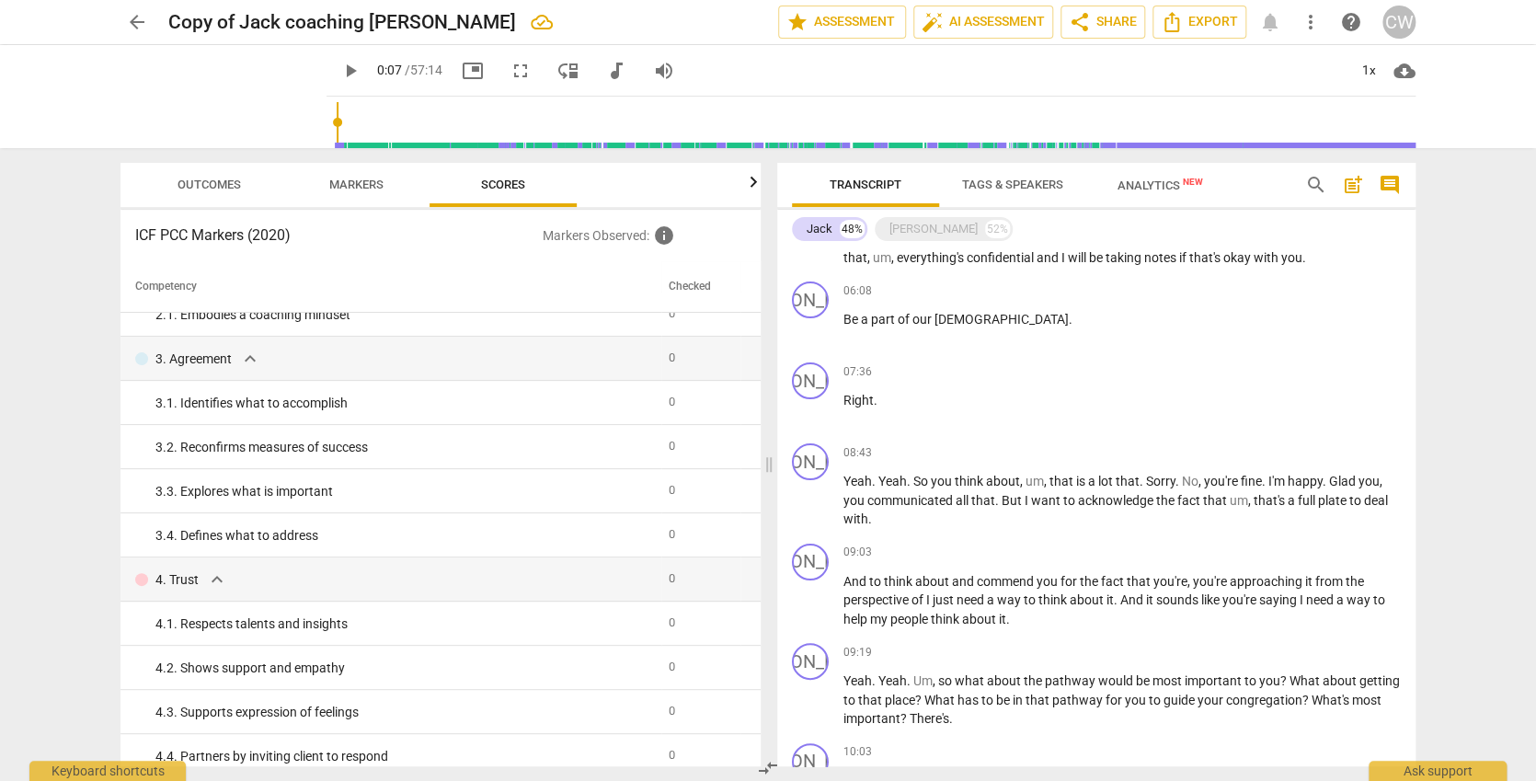
type input "0"
